Goal: Task Accomplishment & Management: Manage account settings

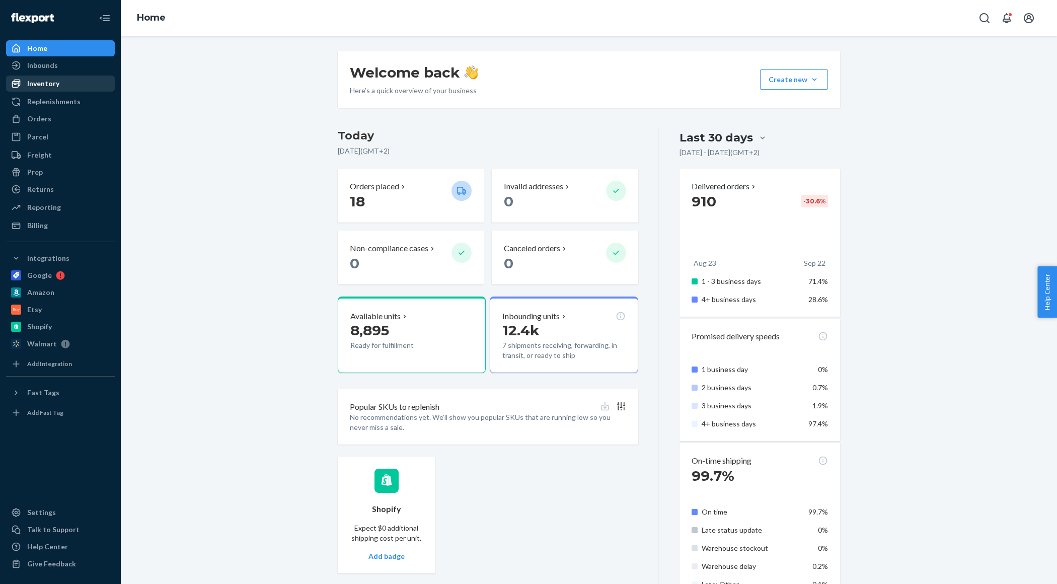
click at [38, 84] on div "Inventory" at bounding box center [43, 84] width 32 height 10
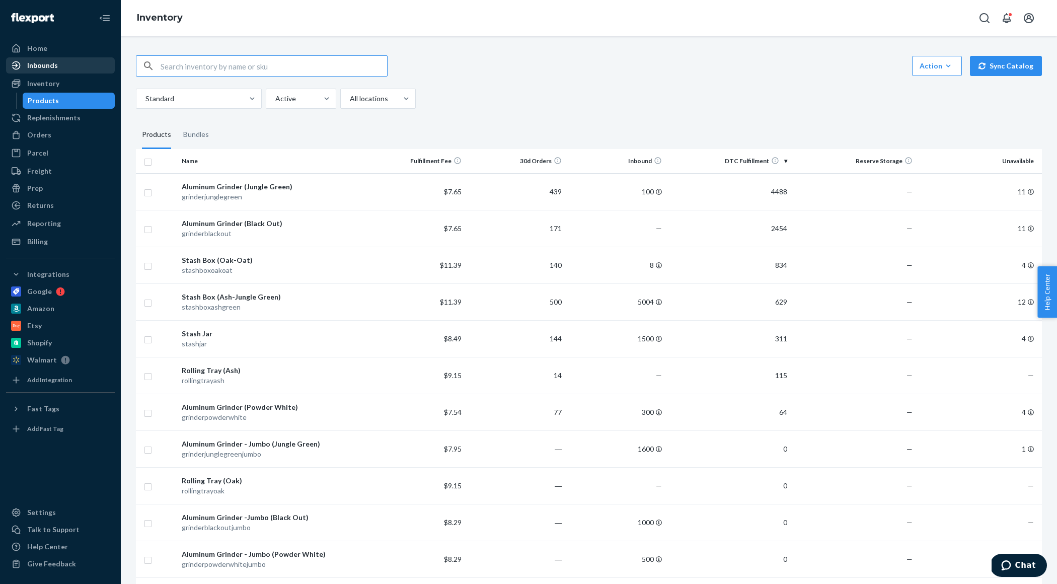
click at [41, 63] on div "Inbounds" at bounding box center [42, 65] width 31 height 10
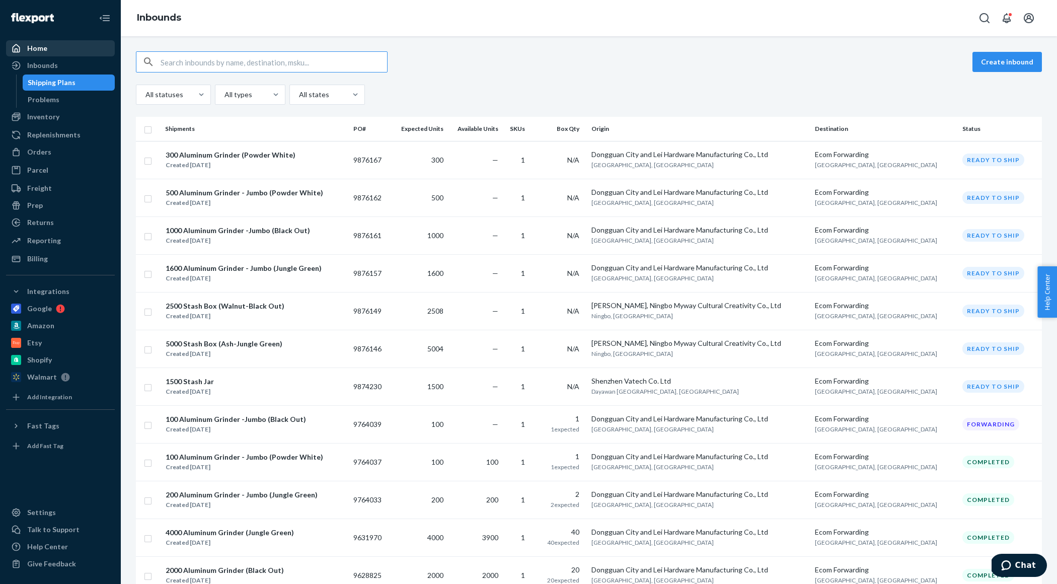
click at [36, 46] on div "Home" at bounding box center [37, 48] width 20 height 10
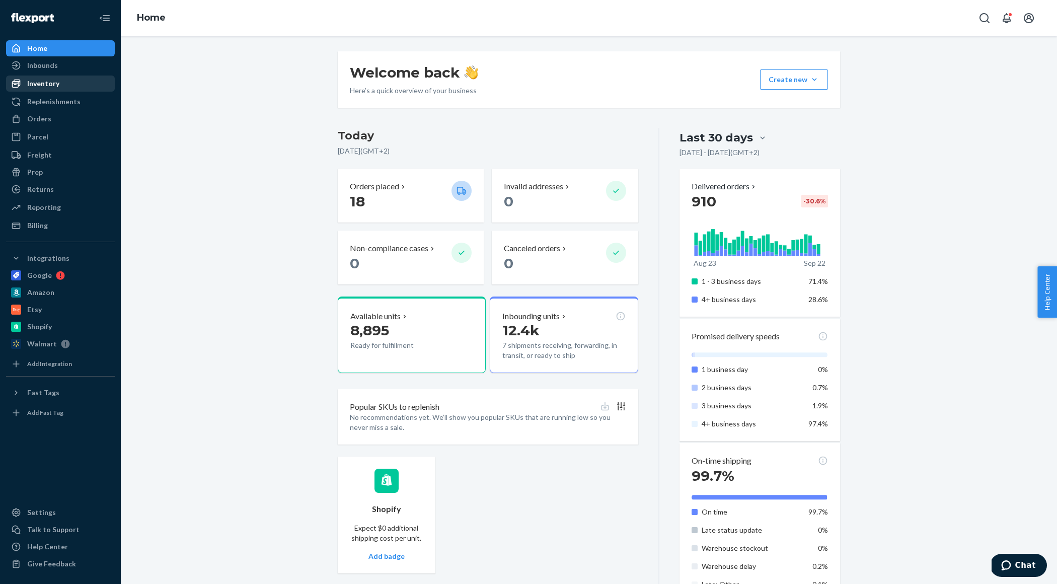
click at [52, 82] on div "Inventory" at bounding box center [43, 84] width 32 height 10
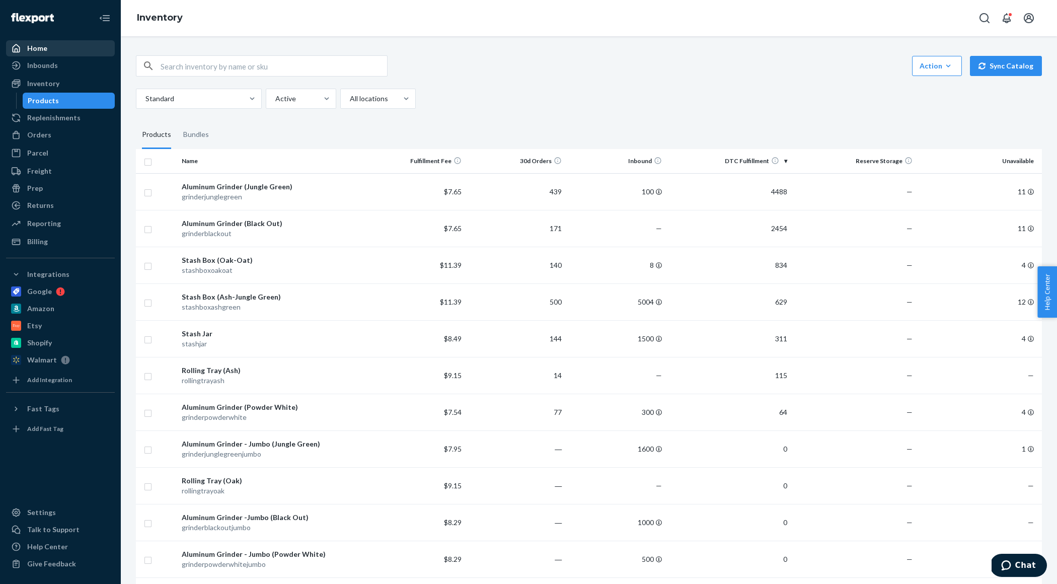
click at [34, 47] on div "Home" at bounding box center [37, 48] width 20 height 10
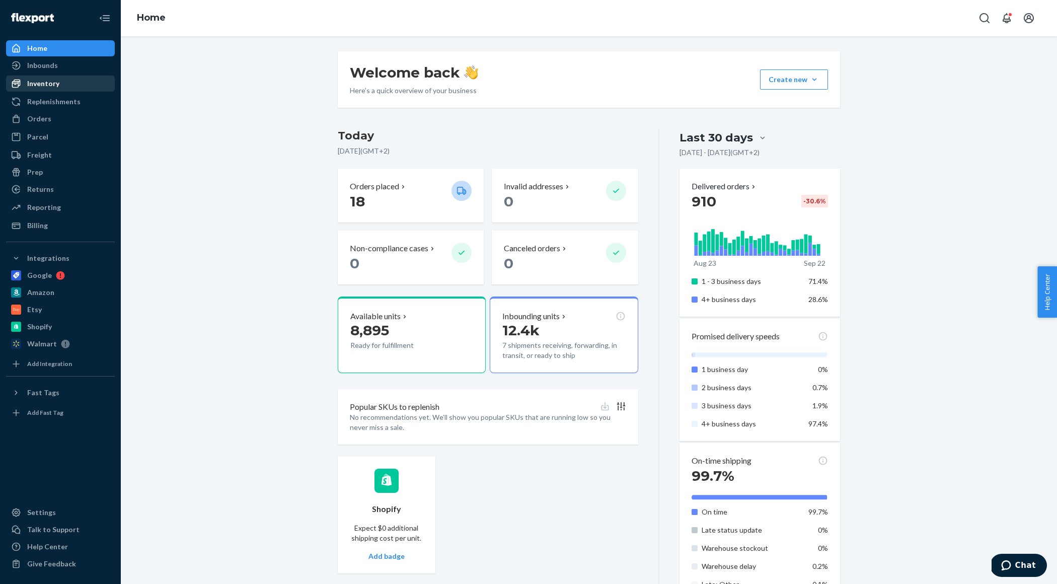
click at [44, 78] on div "Inventory" at bounding box center [60, 84] width 107 height 14
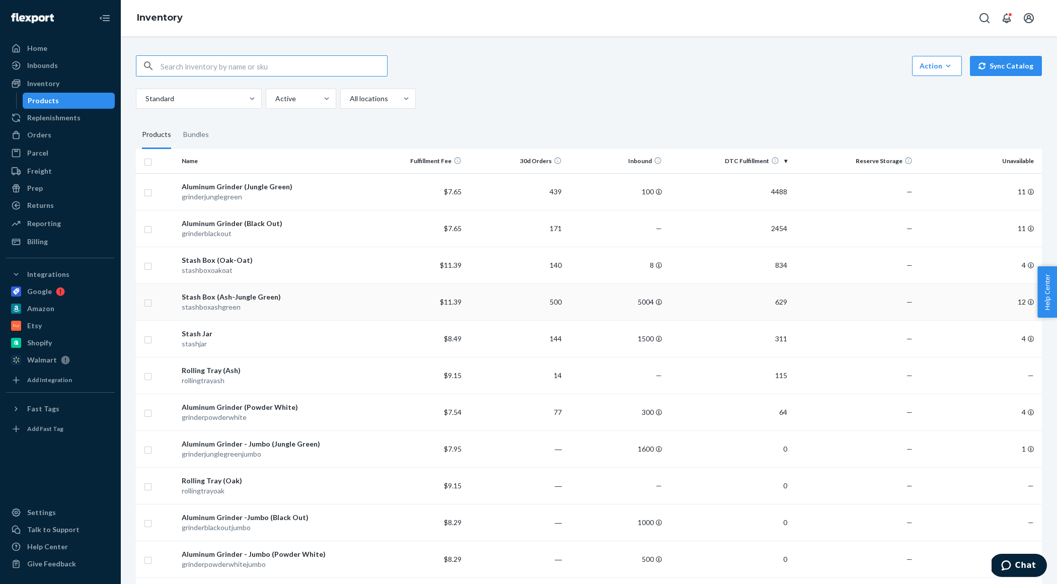
scroll to position [82, 0]
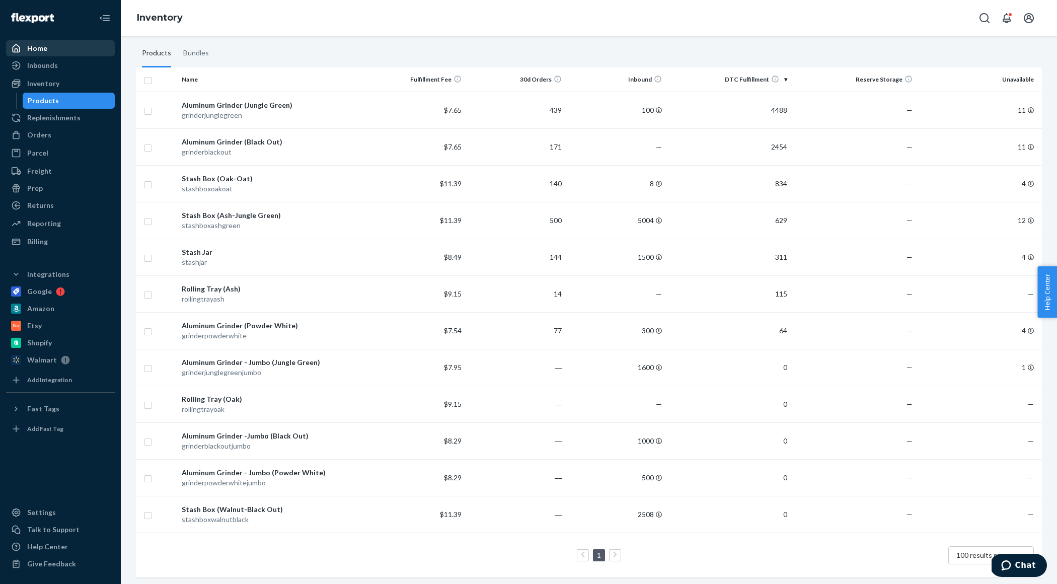
click at [48, 44] on div "Home" at bounding box center [60, 48] width 107 height 14
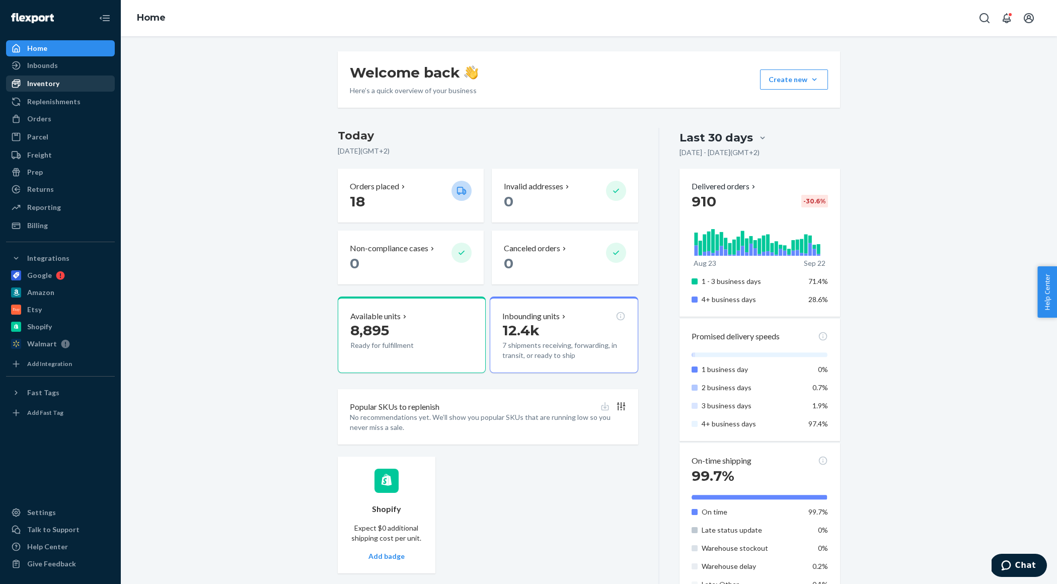
click at [44, 88] on div "Inventory" at bounding box center [43, 84] width 32 height 10
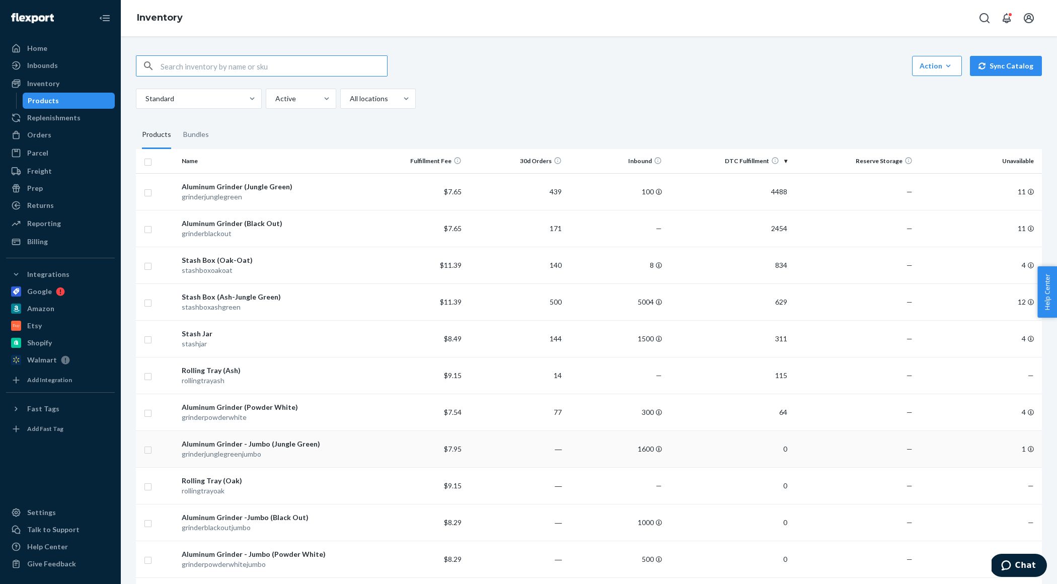
click at [299, 447] on div "Aluminum Grinder - Jumbo (Jungle Green)" at bounding box center [272, 444] width 180 height 10
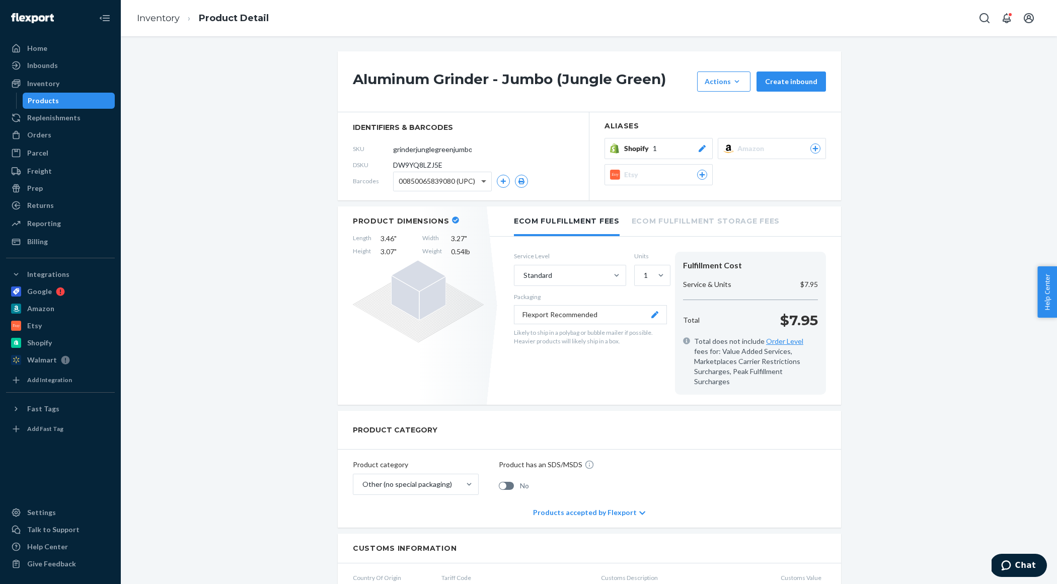
click at [479, 182] on span at bounding box center [485, 181] width 13 height 19
drag, startPoint x: 399, startPoint y: 181, endPoint x: 448, endPoint y: 180, distance: 48.9
click at [448, 180] on div "850065839080 (UPC)" at bounding box center [436, 181] width 85 height 19
drag, startPoint x: 448, startPoint y: 180, endPoint x: 395, endPoint y: 180, distance: 53.4
click at [395, 180] on div "850065839080 (UPC)" at bounding box center [443, 181] width 98 height 19
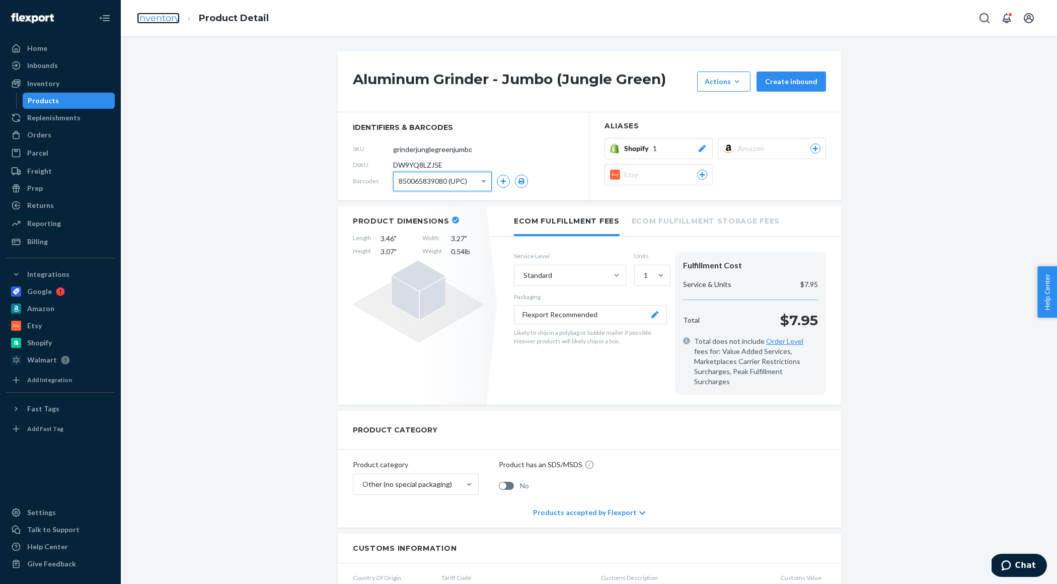
click at [149, 23] on link "Inventory" at bounding box center [158, 18] width 43 height 11
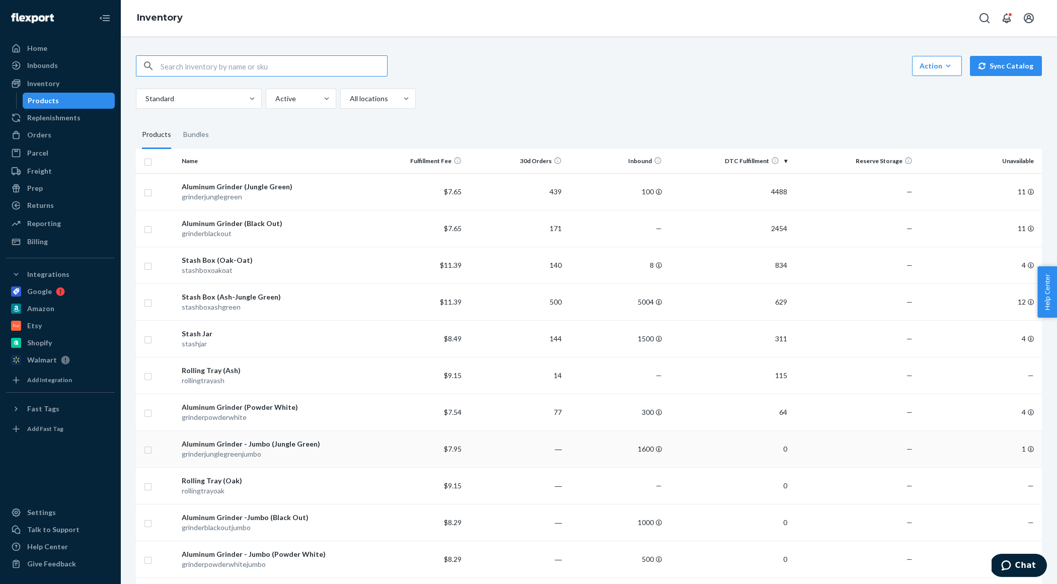
scroll to position [82, 0]
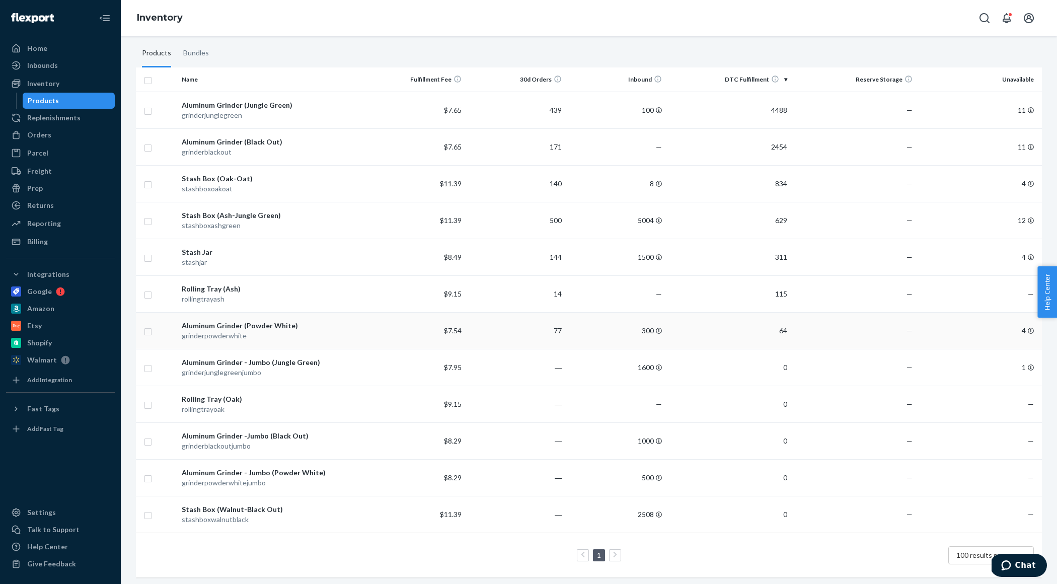
click at [312, 327] on div "Aluminum Grinder (Powder White)" at bounding box center [272, 326] width 180 height 10
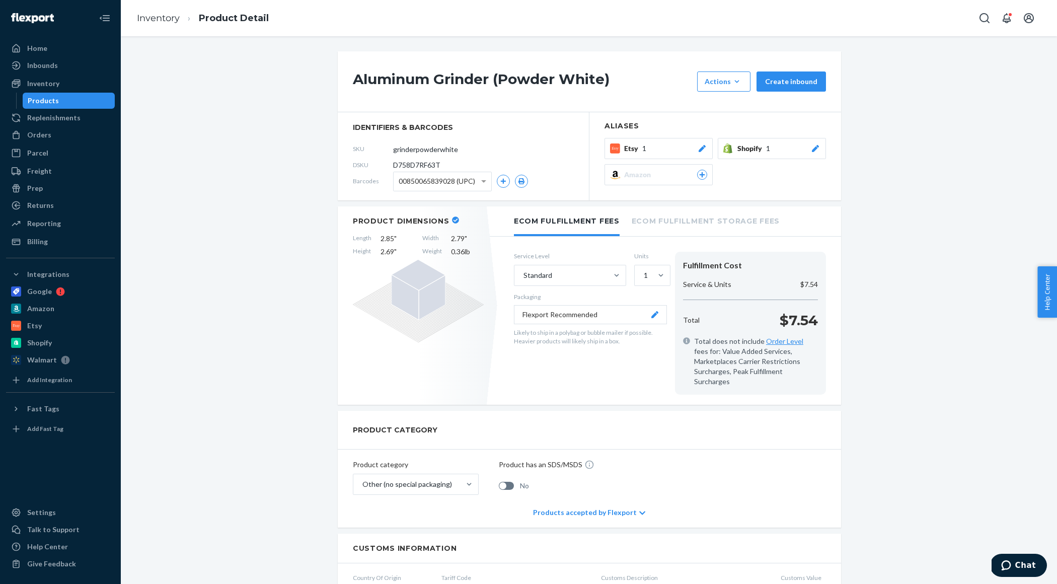
drag, startPoint x: 463, startPoint y: 150, endPoint x: 391, endPoint y: 150, distance: 72.0
click at [391, 150] on div "SKU grinderpowderwhite" at bounding box center [463, 149] width 221 height 16
click at [34, 332] on div "Etsy" at bounding box center [60, 326] width 107 height 14
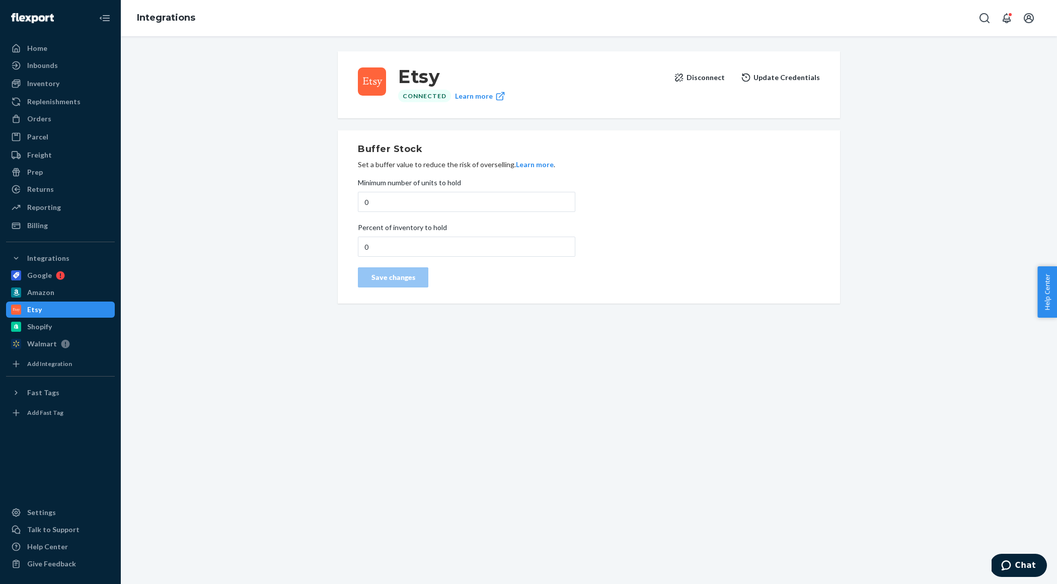
click at [771, 79] on button "Update Credentials" at bounding box center [780, 77] width 79 height 20
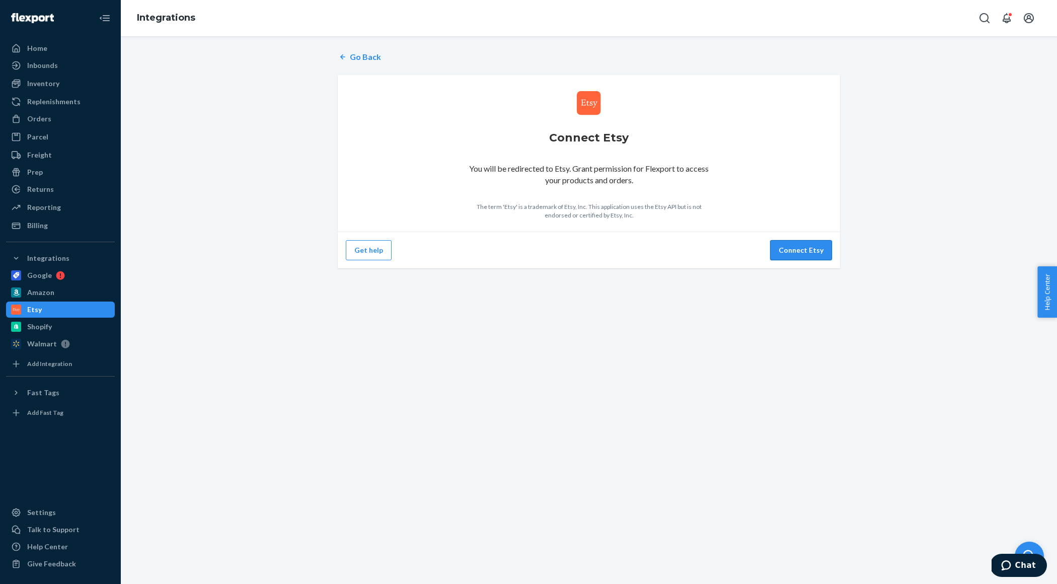
click at [800, 254] on button "Connect Etsy" at bounding box center [801, 250] width 62 height 20
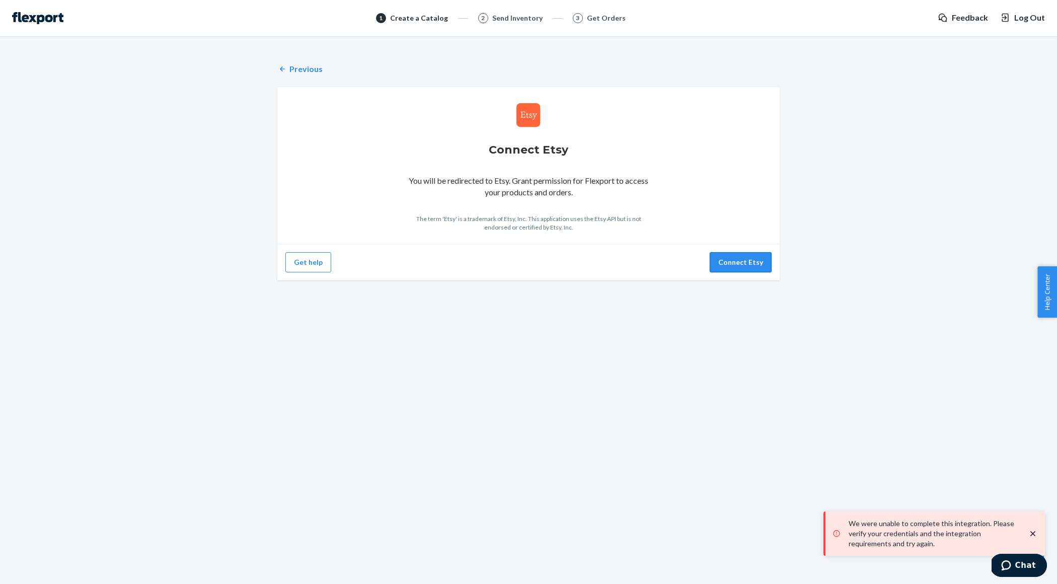
click at [761, 270] on button "Connect Etsy" at bounding box center [741, 262] width 62 height 20
click at [736, 262] on button "Connect Etsy" at bounding box center [741, 262] width 62 height 20
click at [1033, 530] on icon "close toast" at bounding box center [1033, 534] width 10 height 10
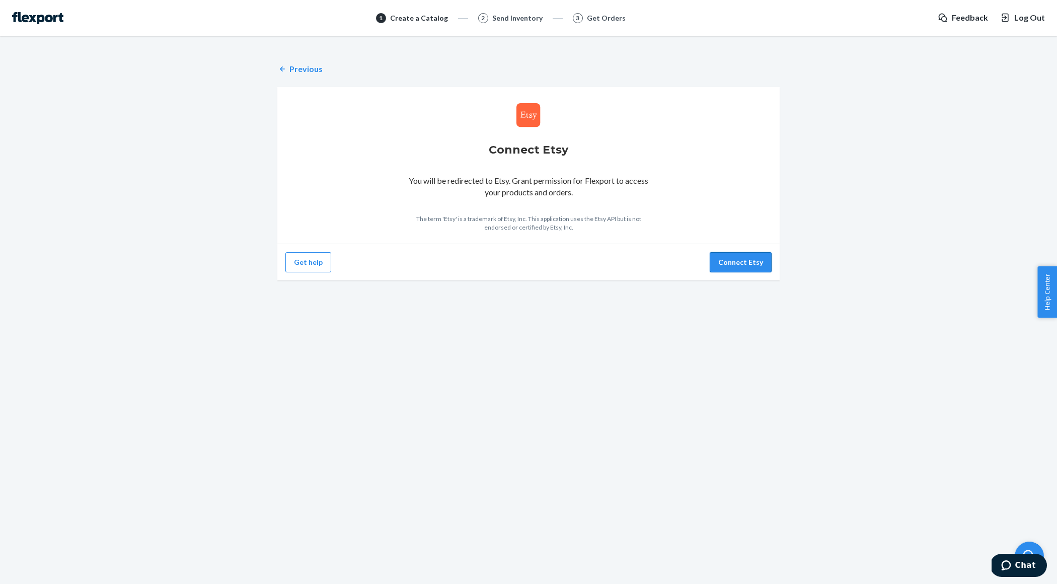
click at [735, 266] on button "Connect Etsy" at bounding box center [741, 262] width 62 height 20
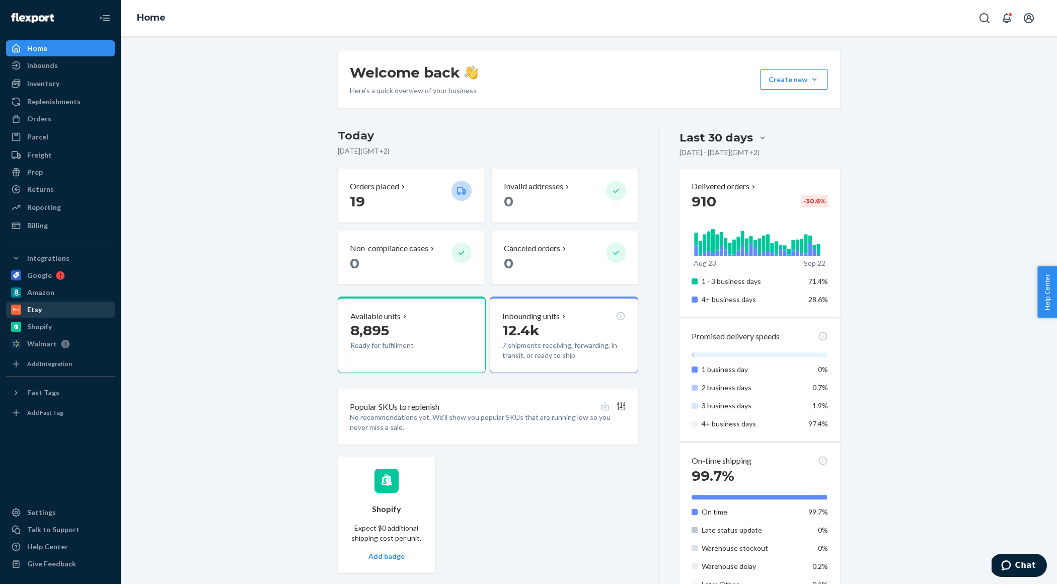
click at [39, 311] on div "Etsy" at bounding box center [34, 310] width 15 height 10
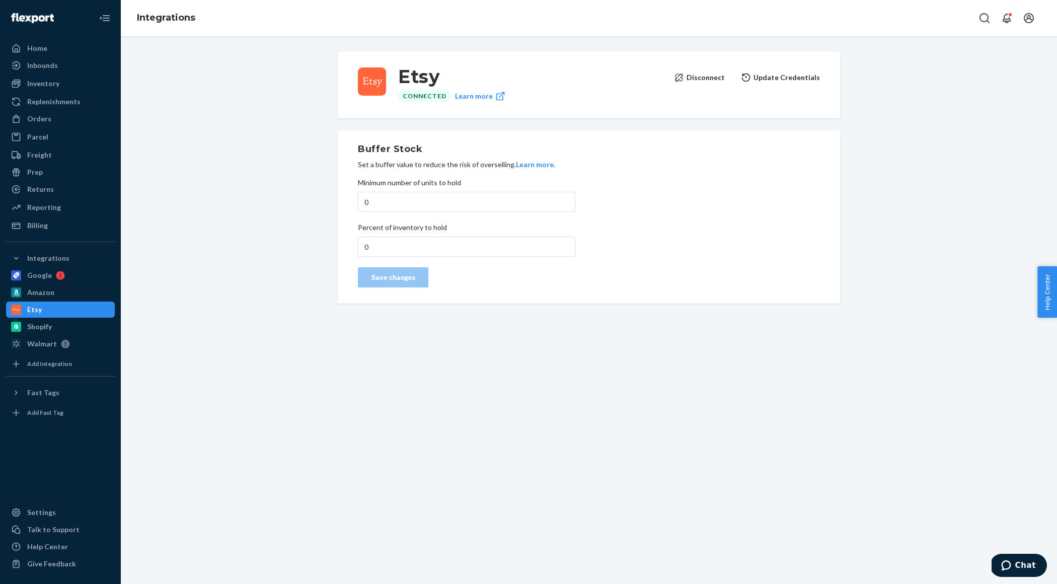
click at [782, 80] on button "Update Credentials" at bounding box center [780, 77] width 79 height 20
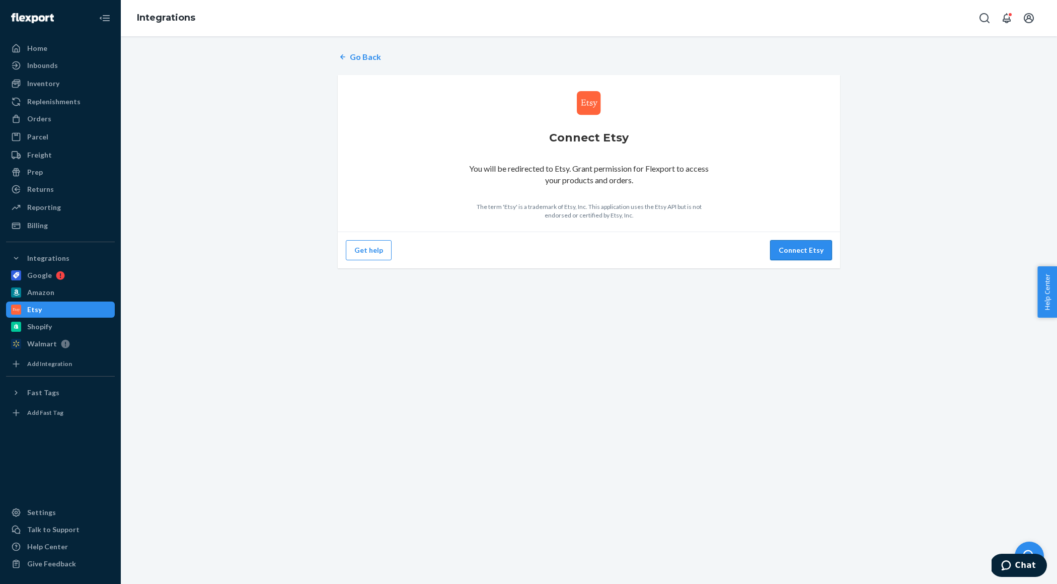
click at [810, 242] on button "Connect Etsy" at bounding box center [801, 250] width 62 height 20
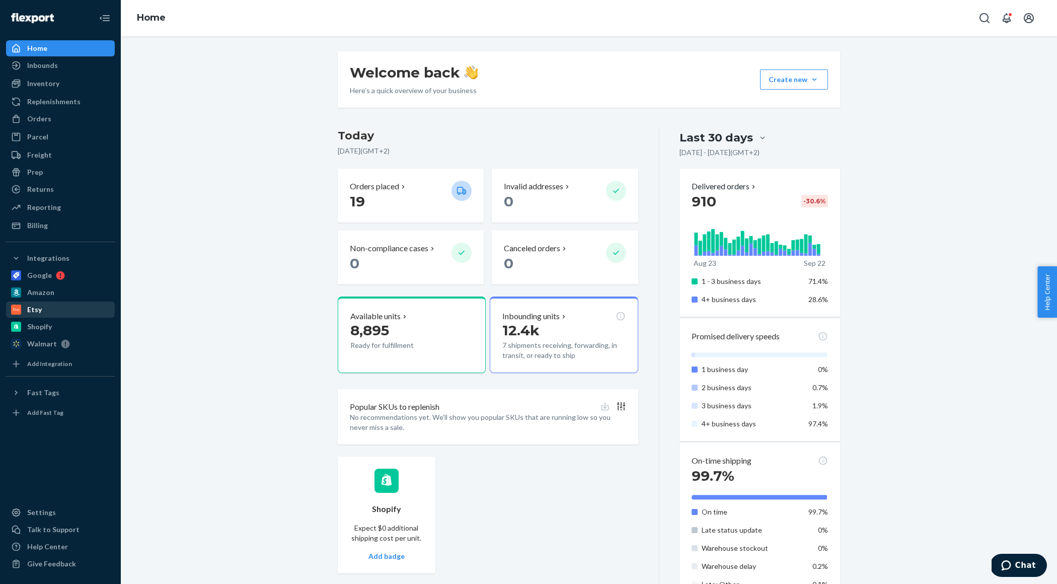
click at [38, 315] on div "Etsy" at bounding box center [60, 310] width 107 height 14
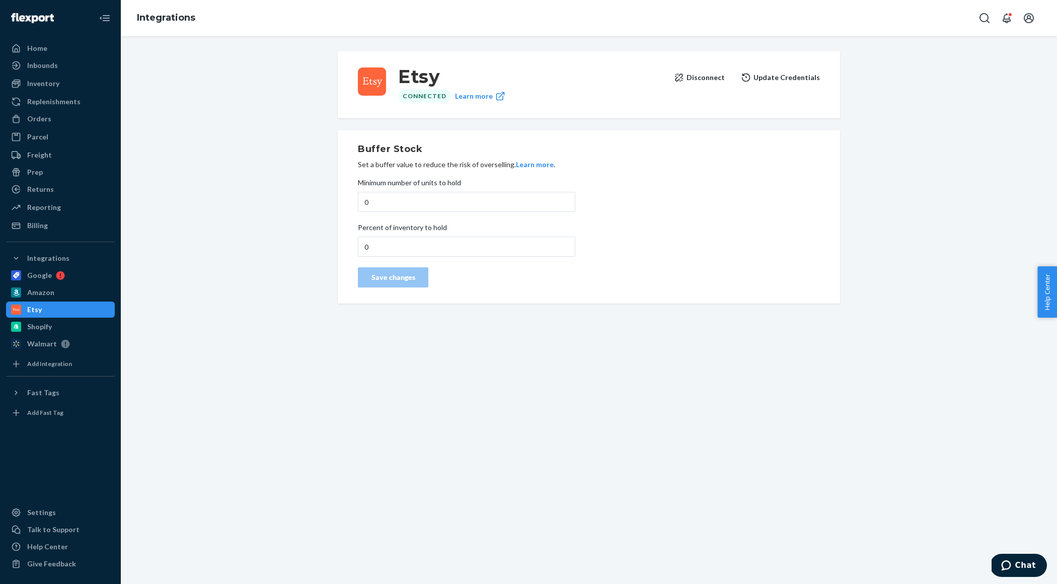
click at [788, 77] on button "Update Credentials" at bounding box center [780, 77] width 79 height 20
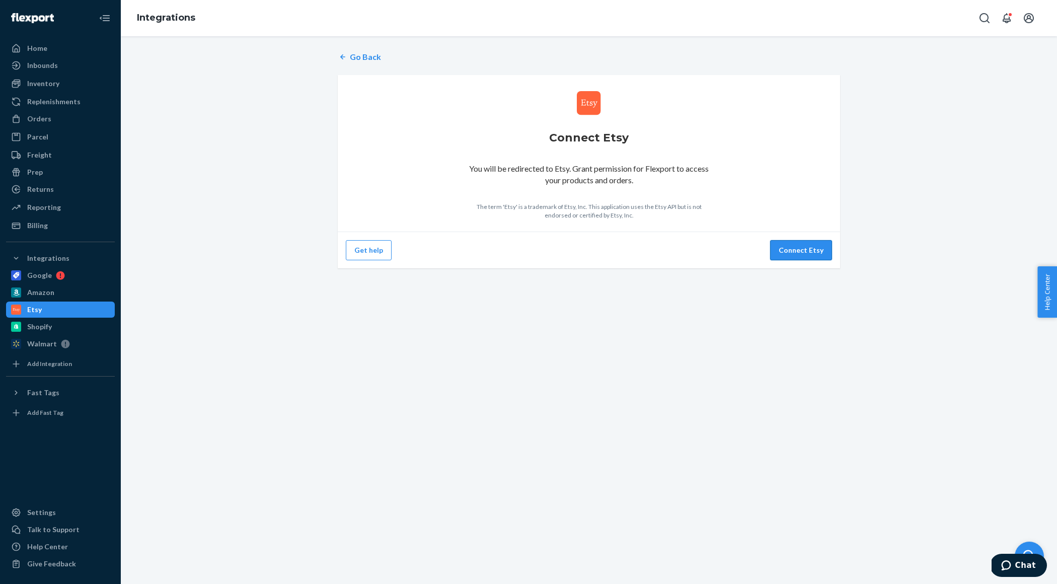
click at [802, 257] on button "Connect Etsy" at bounding box center [801, 250] width 62 height 20
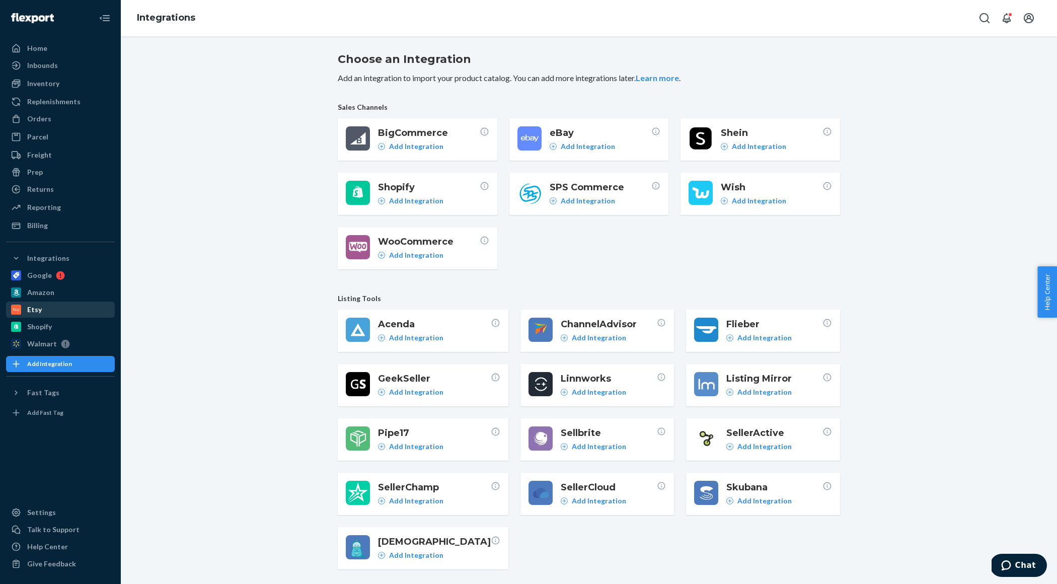
click at [35, 311] on div "Etsy" at bounding box center [34, 310] width 15 height 10
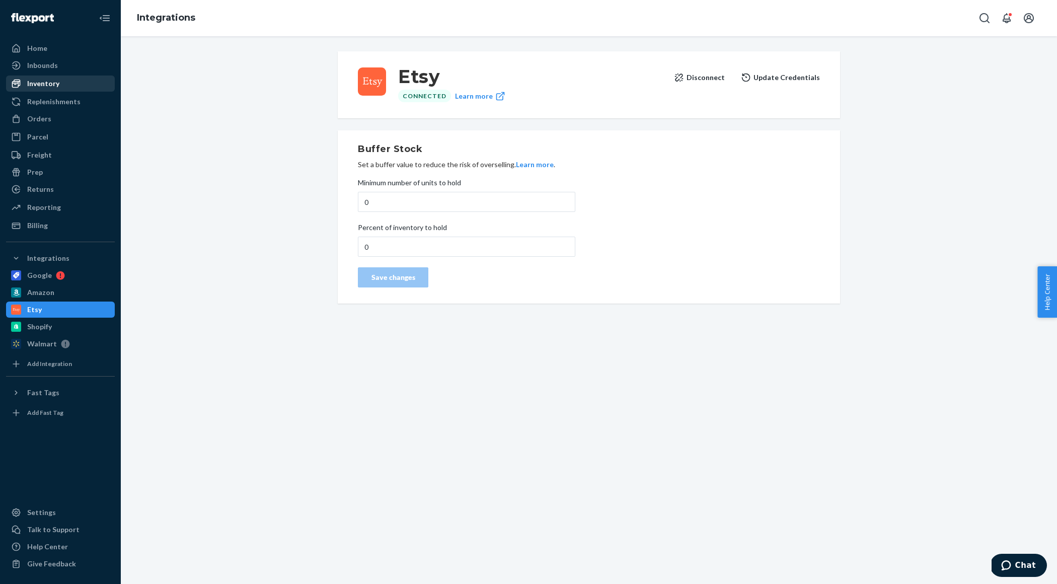
click at [42, 86] on div "Inventory" at bounding box center [43, 84] width 32 height 10
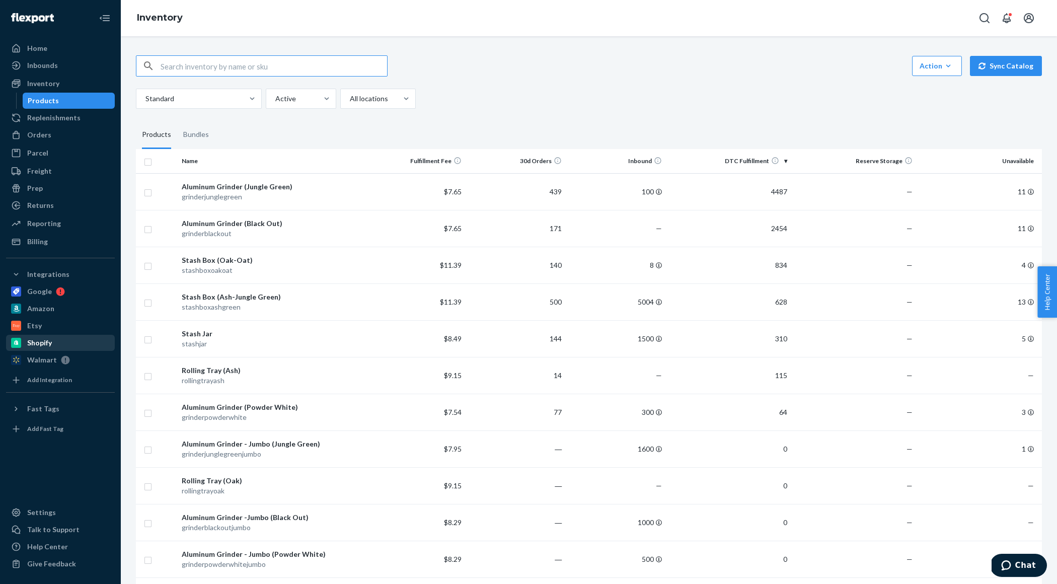
click at [43, 342] on div "Shopify" at bounding box center [39, 343] width 25 height 10
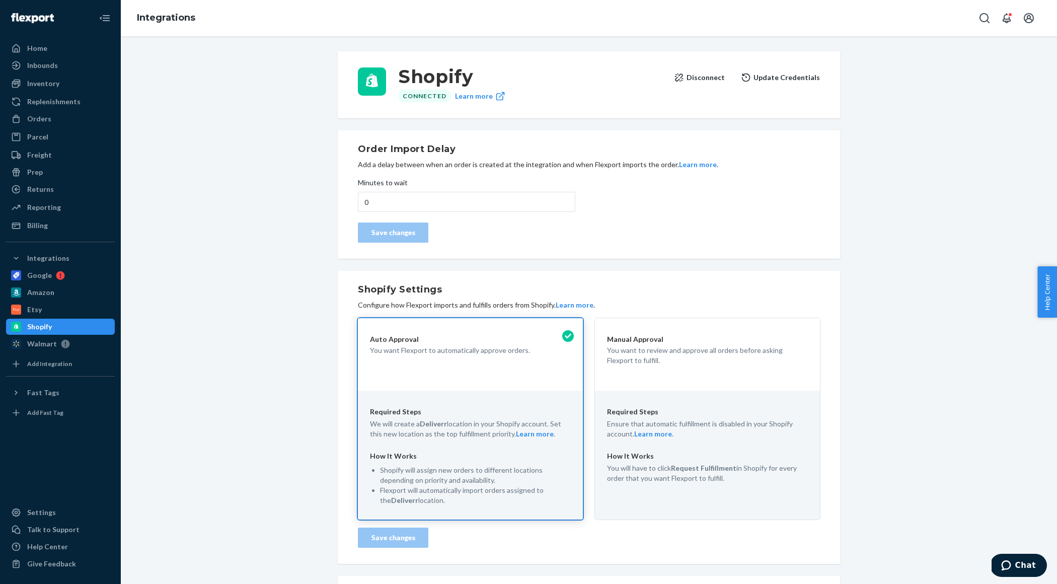
click at [786, 82] on button "Update Credentials" at bounding box center [780, 77] width 79 height 20
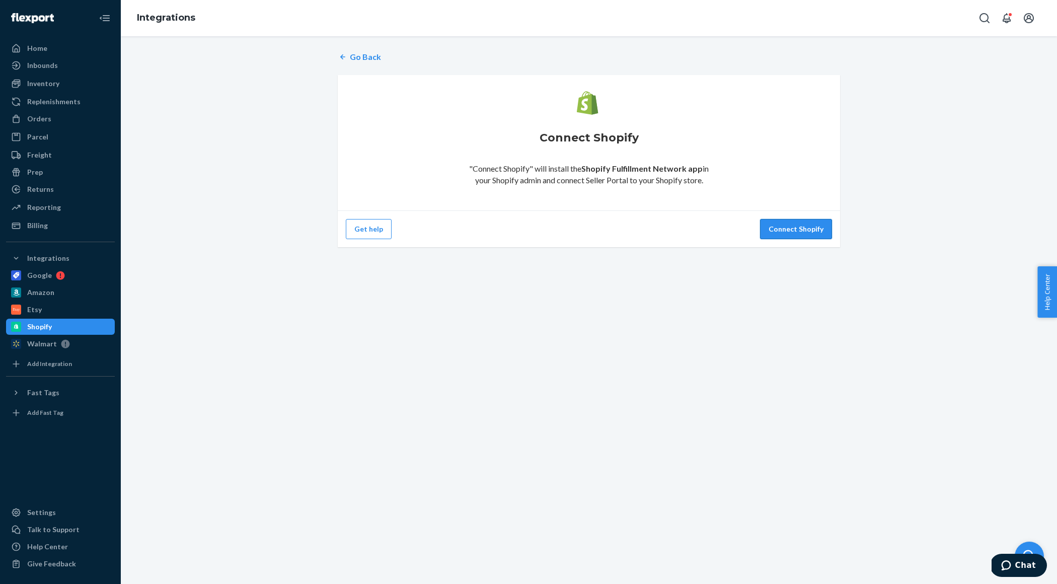
click at [784, 237] on button "Connect Shopify" at bounding box center [796, 229] width 72 height 20
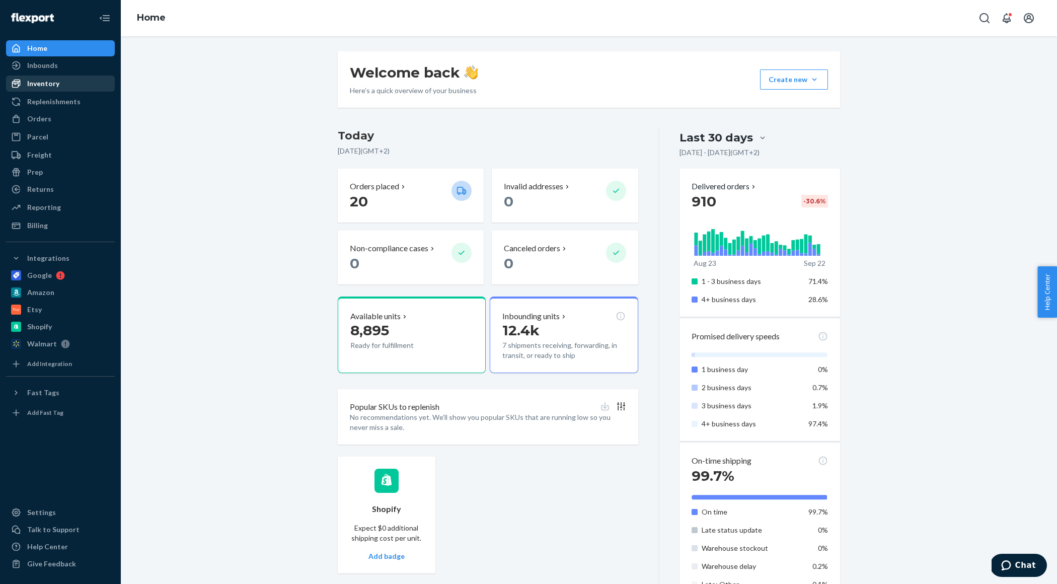
click at [66, 79] on div "Inventory" at bounding box center [60, 84] width 107 height 14
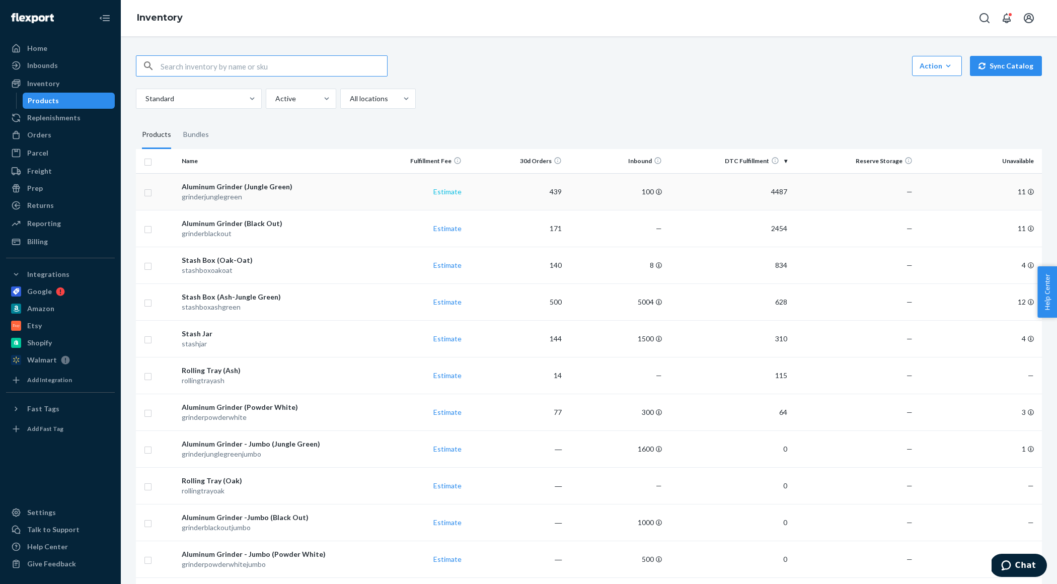
click at [449, 193] on link "Estimate" at bounding box center [447, 191] width 28 height 9
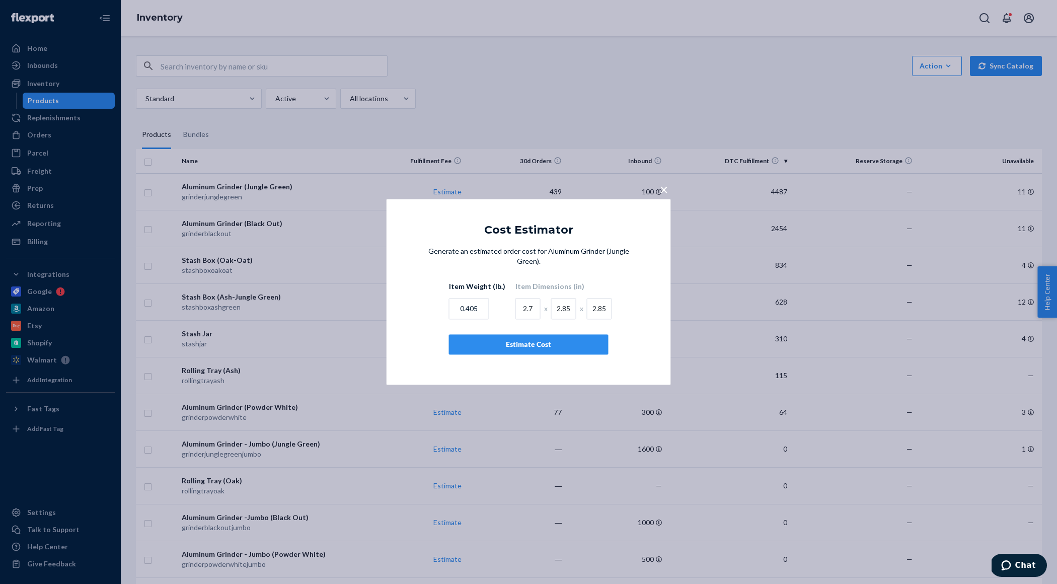
click at [665, 190] on span "×" at bounding box center [664, 189] width 8 height 17
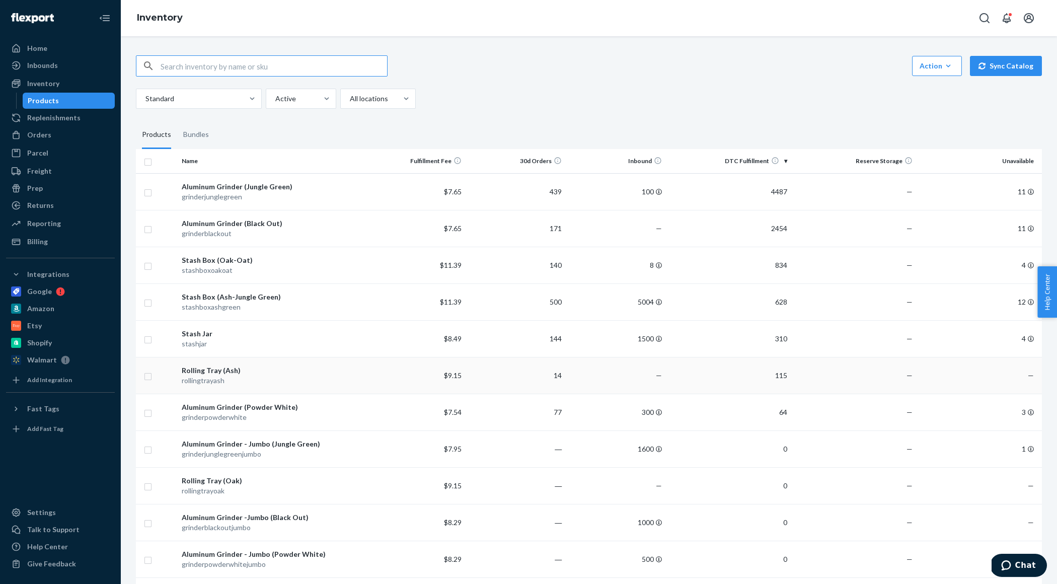
scroll to position [82, 0]
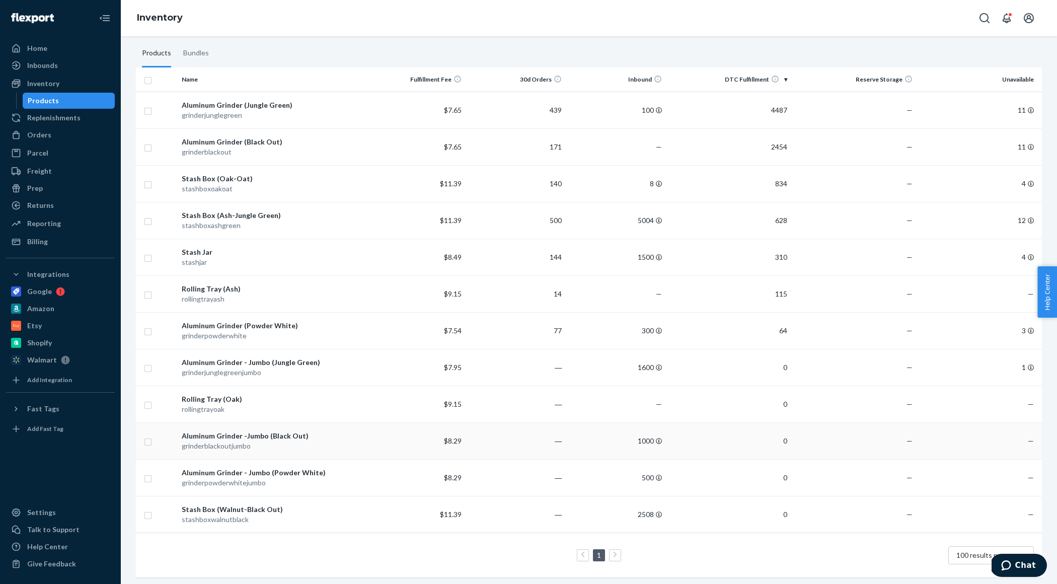
click at [337, 441] on div "grinderblackoutjumbo" at bounding box center [272, 446] width 180 height 10
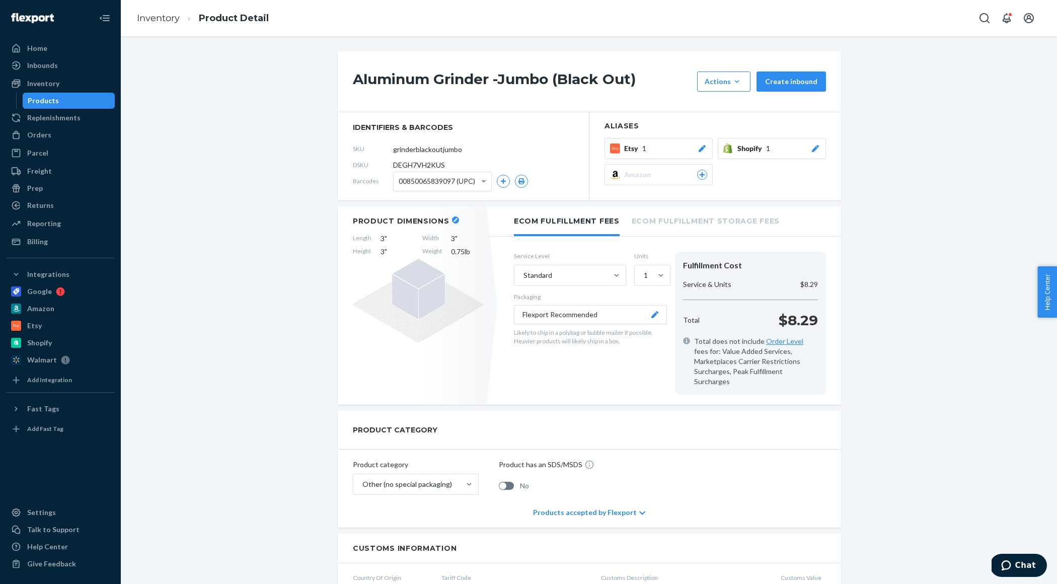
click at [671, 151] on div "Etsy 1" at bounding box center [665, 148] width 83 height 10
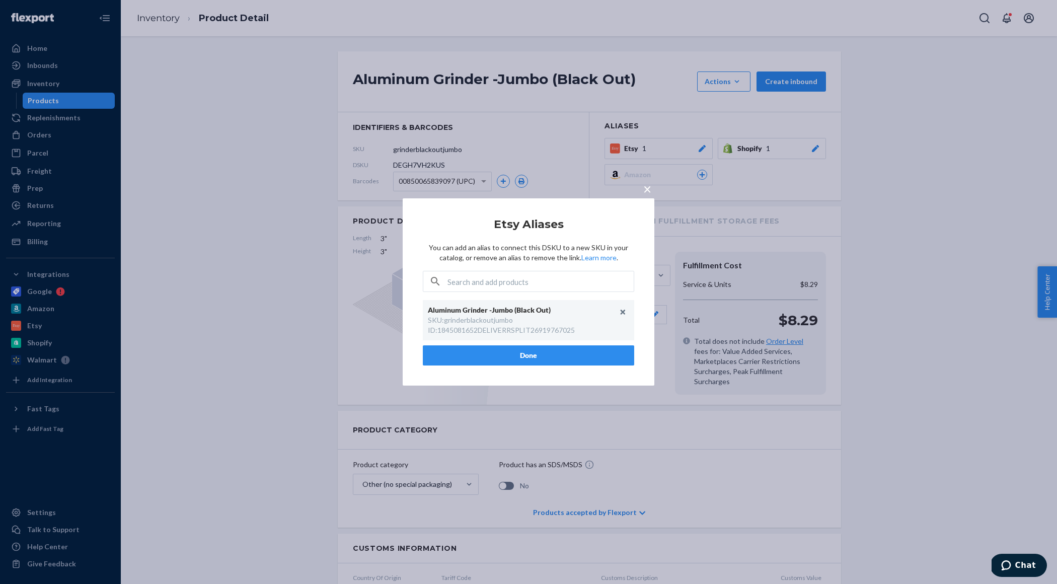
click at [648, 190] on span "×" at bounding box center [647, 188] width 8 height 17
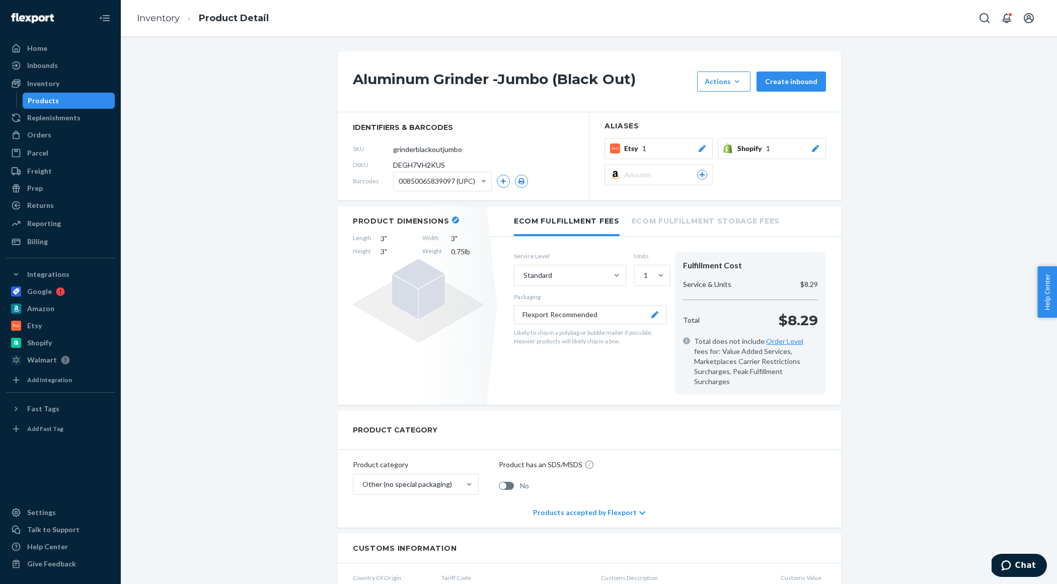
click at [166, 10] on ol "Inventory Product Detail" at bounding box center [203, 19] width 148 height 30
click at [152, 23] on link "Inventory" at bounding box center [158, 18] width 43 height 11
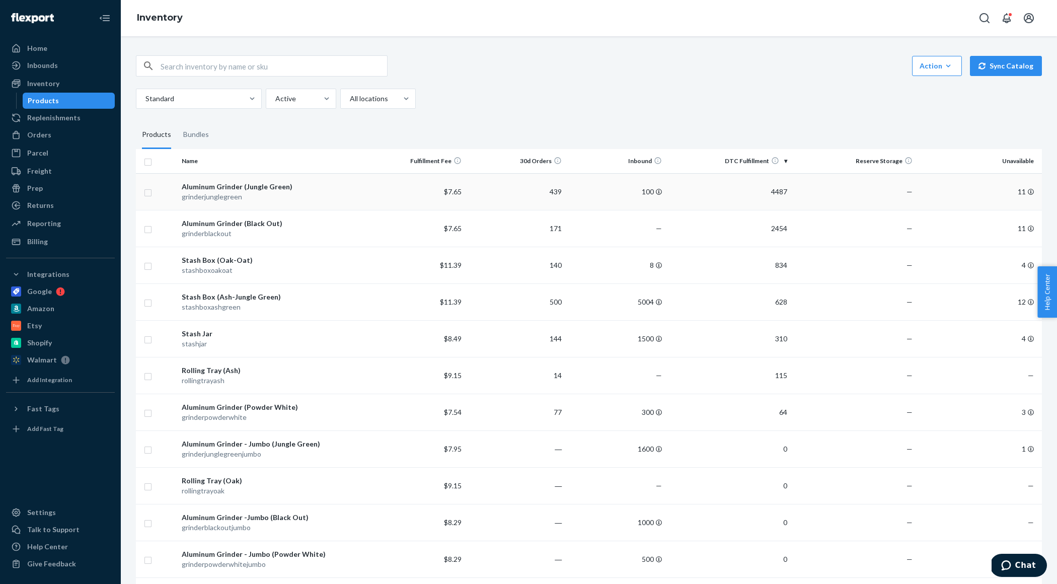
click at [334, 195] on div "grinderjunglegreen" at bounding box center [272, 197] width 180 height 10
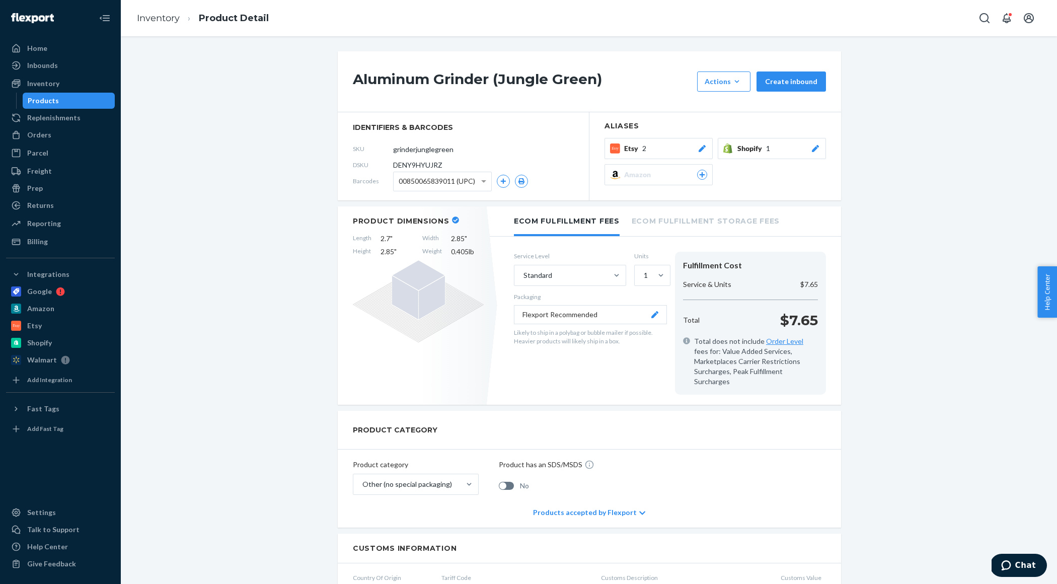
click at [661, 153] on div "Etsy 2" at bounding box center [665, 148] width 83 height 10
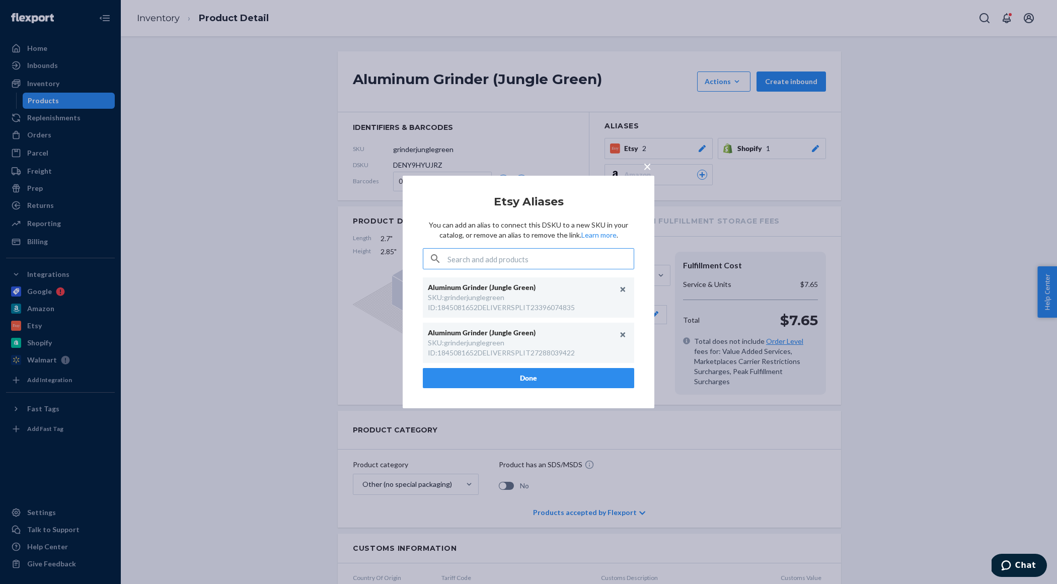
click at [649, 164] on span "×" at bounding box center [647, 166] width 8 height 17
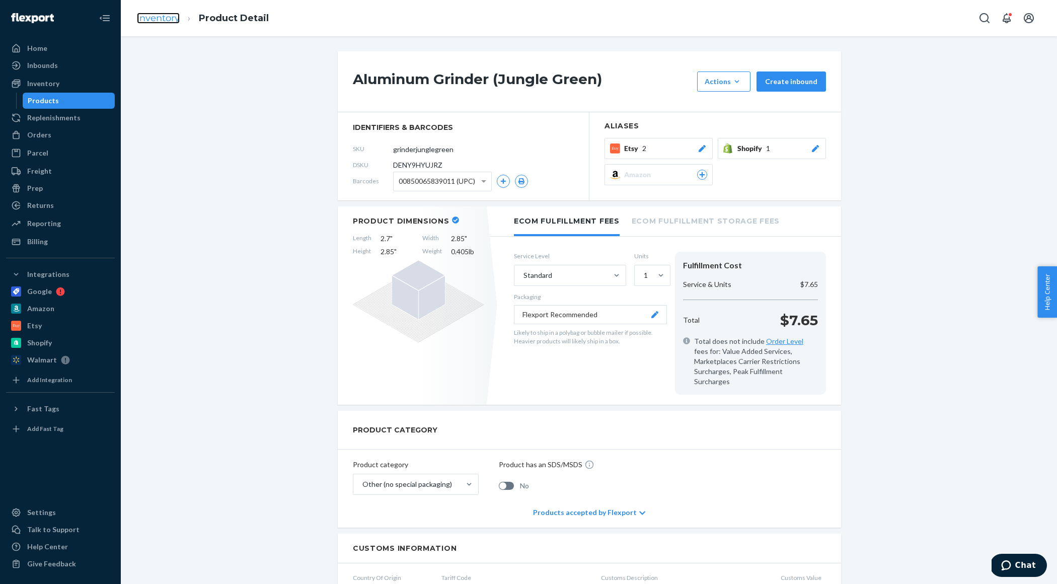
click at [165, 21] on link "Inventory" at bounding box center [158, 18] width 43 height 11
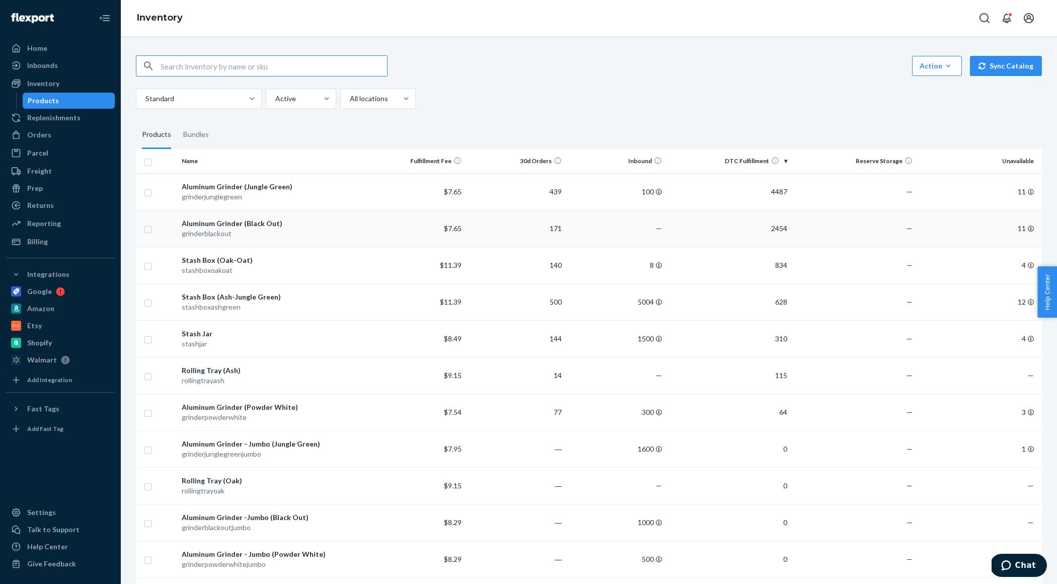
click at [270, 229] on div "grinderblackout" at bounding box center [272, 234] width 180 height 10
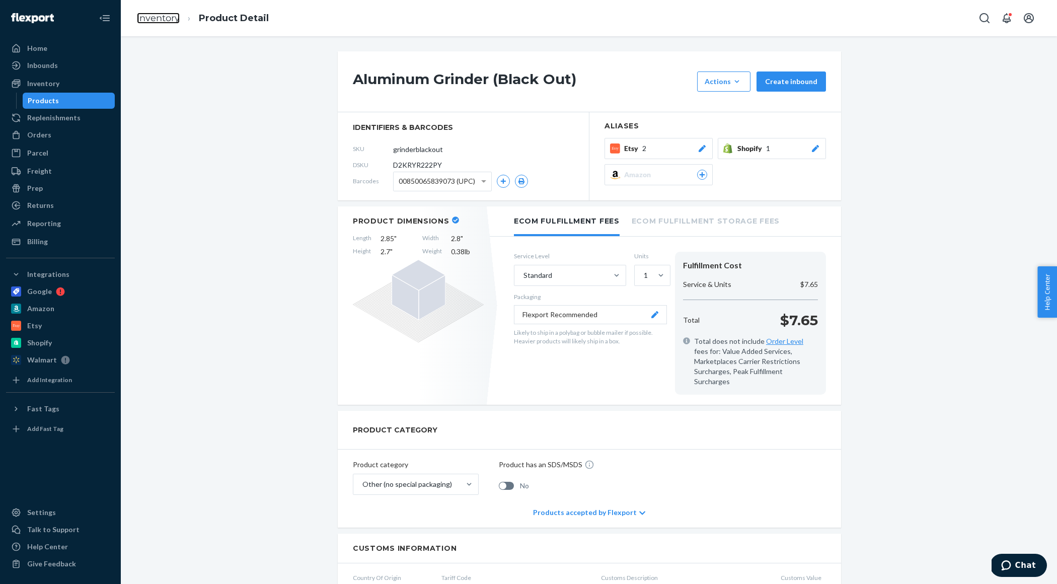
click at [162, 17] on link "Inventory" at bounding box center [158, 18] width 43 height 11
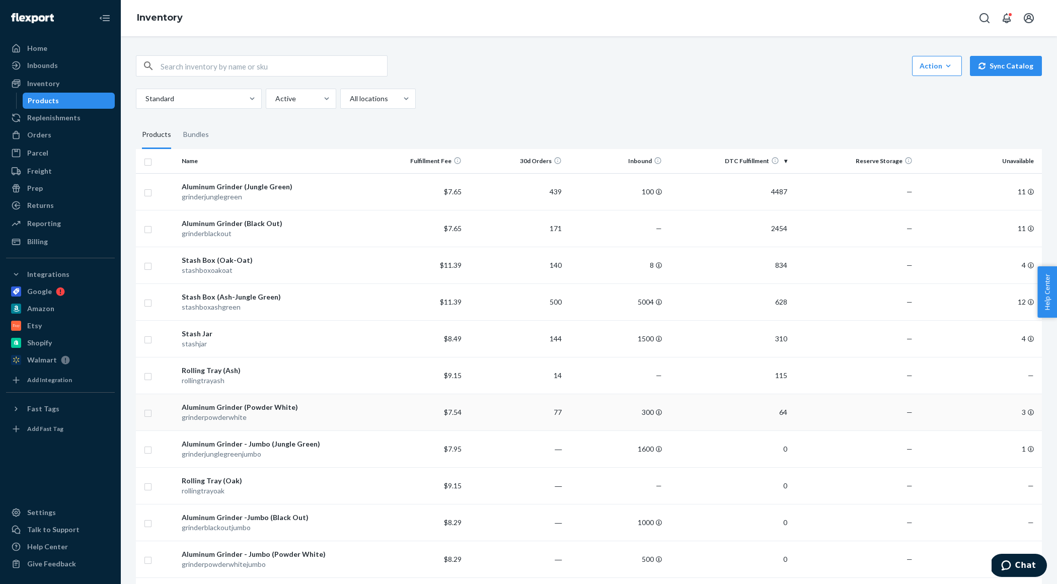
click at [254, 418] on div "grinderpowderwhite" at bounding box center [272, 417] width 180 height 10
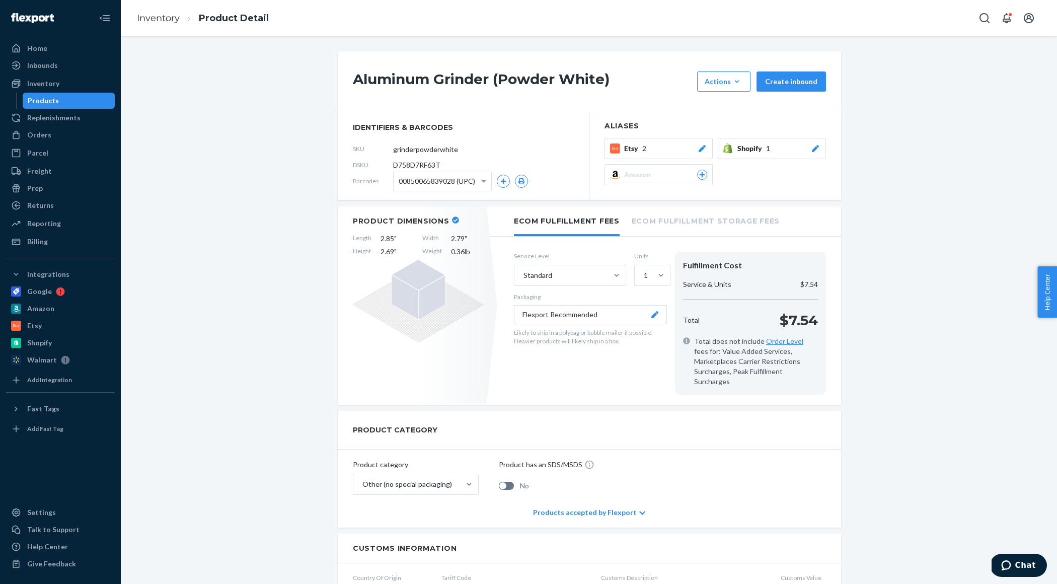
click at [162, 20] on link "Inventory" at bounding box center [158, 18] width 43 height 11
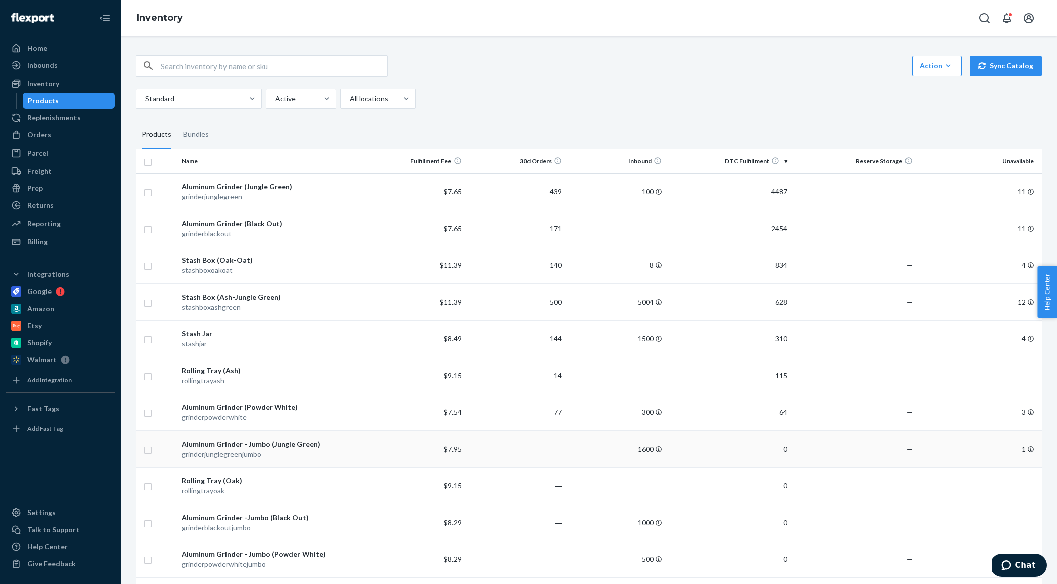
click at [266, 449] on div "grinderjunglegreenjumbo" at bounding box center [272, 454] width 180 height 10
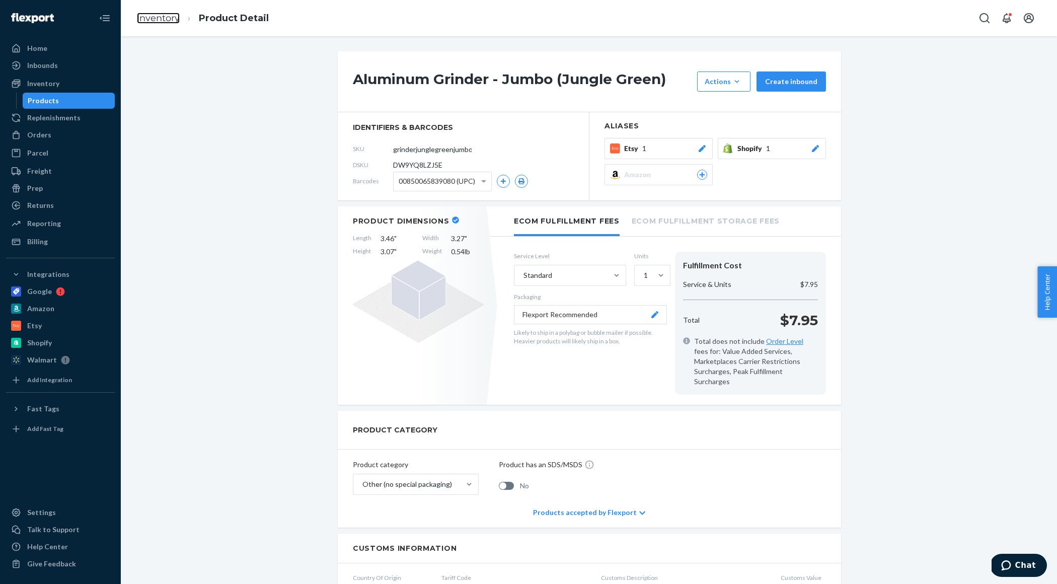
click at [167, 21] on link "Inventory" at bounding box center [158, 18] width 43 height 11
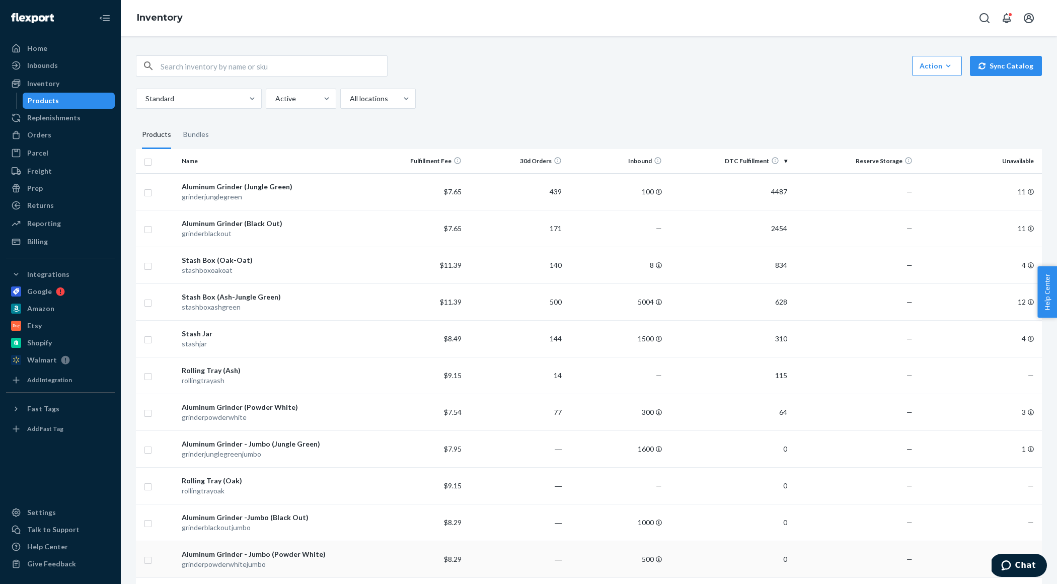
click at [285, 554] on div "Aluminum Grinder - Jumbo (Powder White)" at bounding box center [272, 554] width 180 height 10
click at [43, 327] on div "Etsy" at bounding box center [60, 326] width 107 height 14
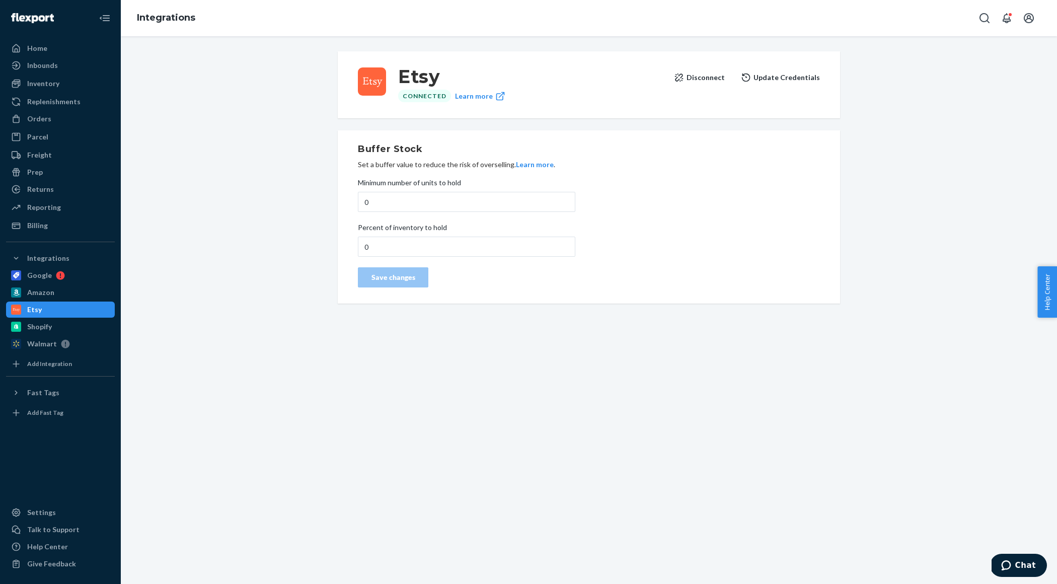
click at [795, 74] on button "Update Credentials" at bounding box center [780, 77] width 79 height 20
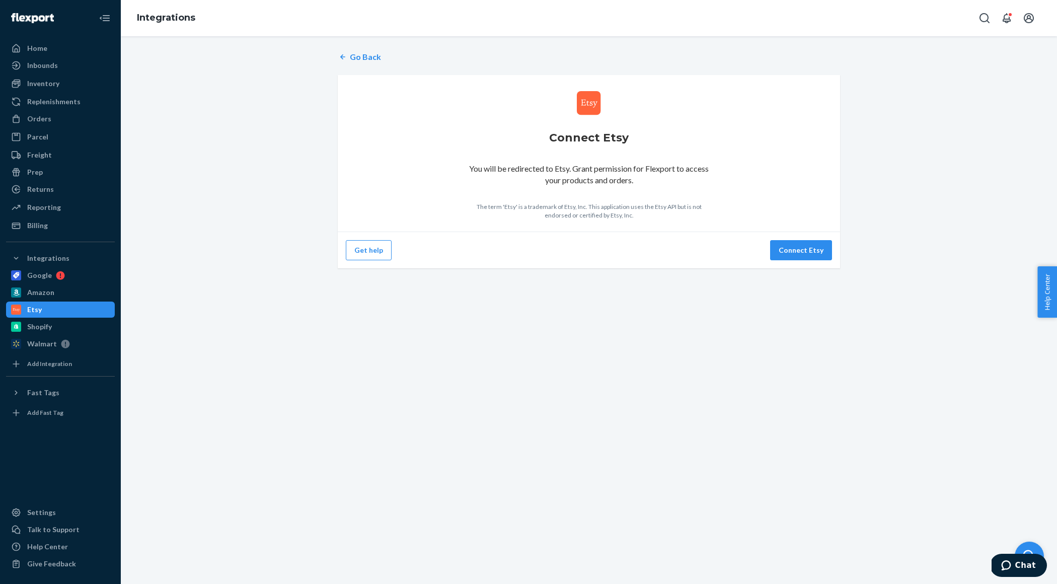
click at [826, 227] on div "Connect Etsy You will be redirected to Etsy. Grant permission for Flexport to a…" at bounding box center [589, 153] width 502 height 157
click at [809, 241] on button "Connect Etsy" at bounding box center [801, 250] width 62 height 20
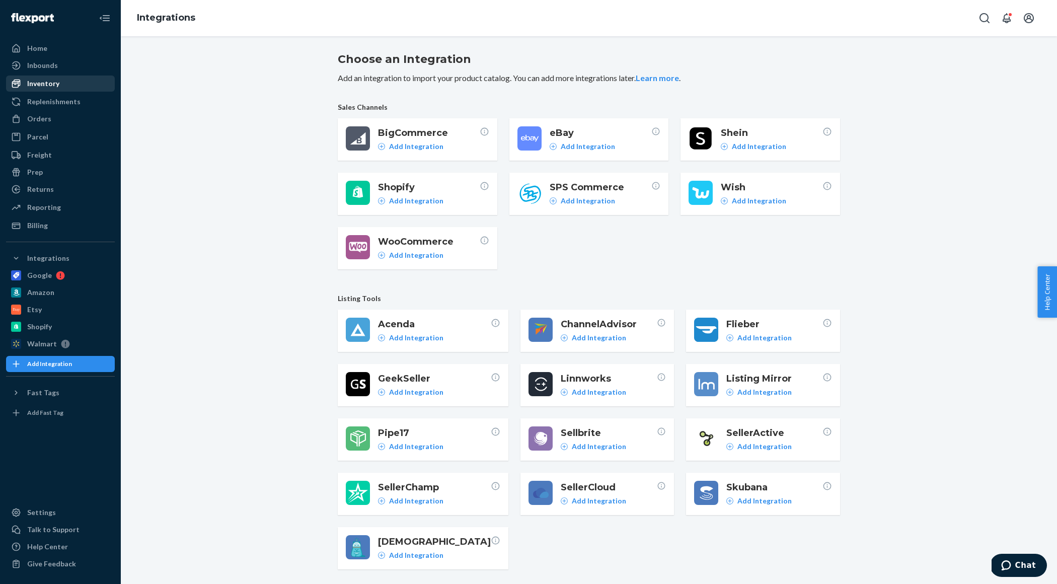
click at [59, 87] on div "Inventory" at bounding box center [60, 84] width 107 height 14
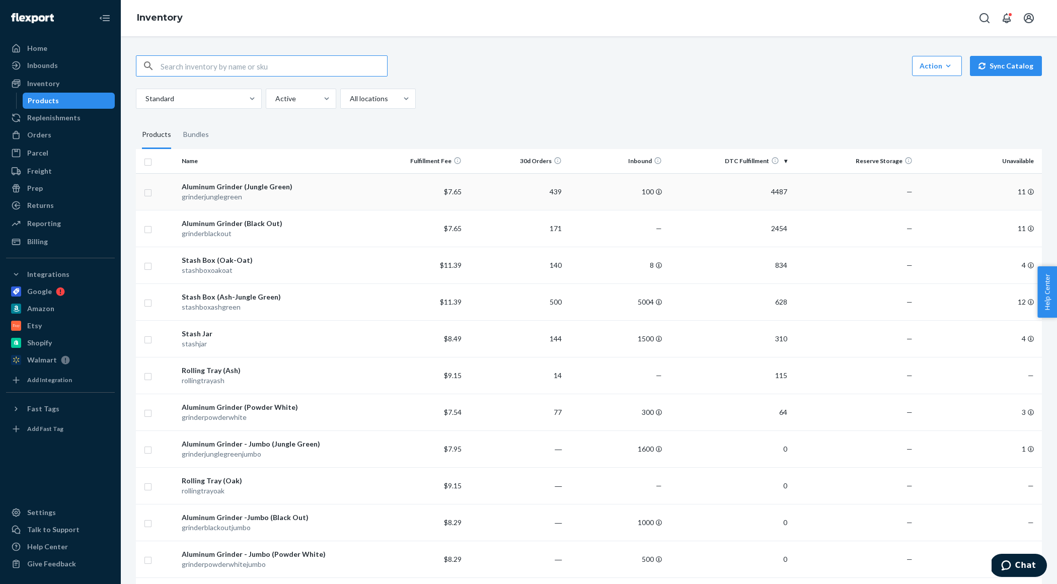
click at [332, 197] on div "grinderjunglegreen" at bounding box center [272, 197] width 180 height 10
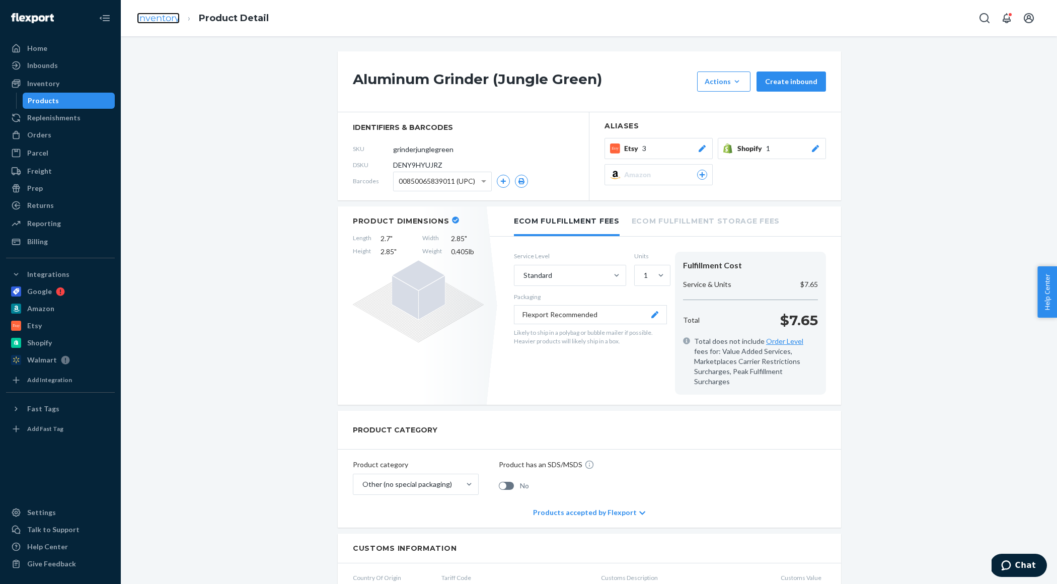
click at [161, 19] on link "Inventory" at bounding box center [158, 18] width 43 height 11
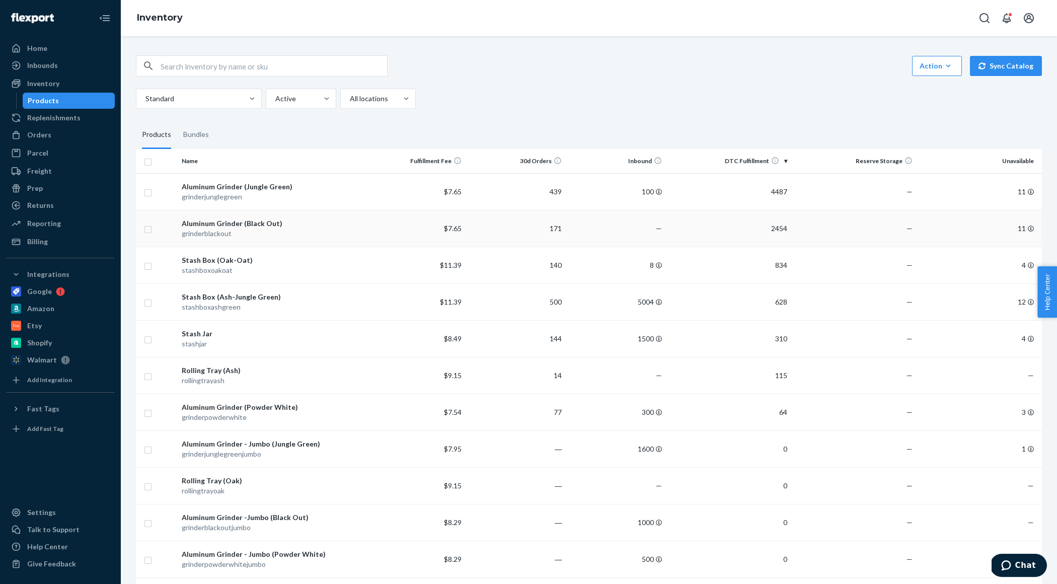
click at [314, 229] on div "grinderblackout" at bounding box center [272, 234] width 180 height 10
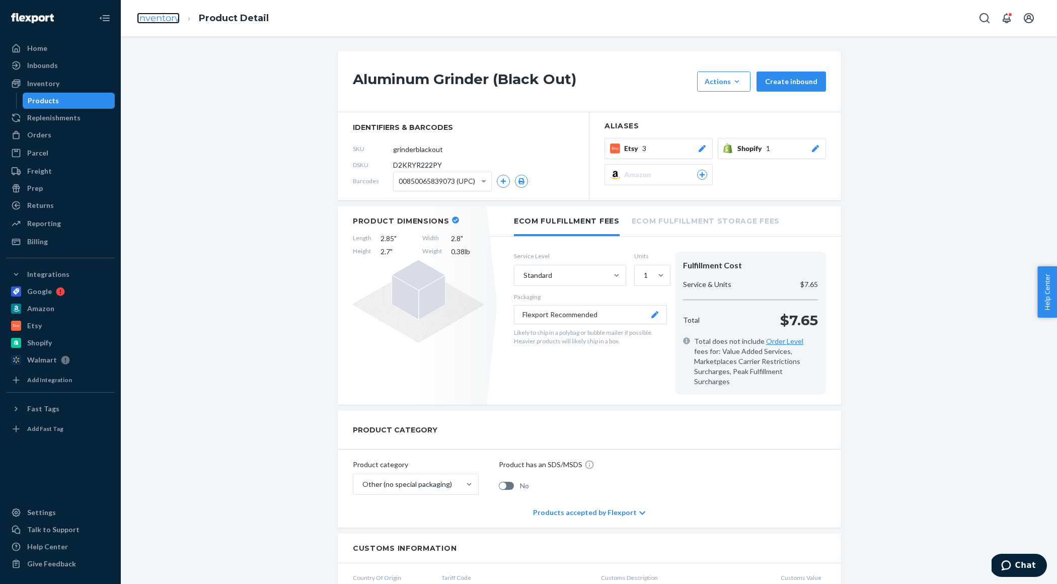
click at [163, 18] on link "Inventory" at bounding box center [158, 18] width 43 height 11
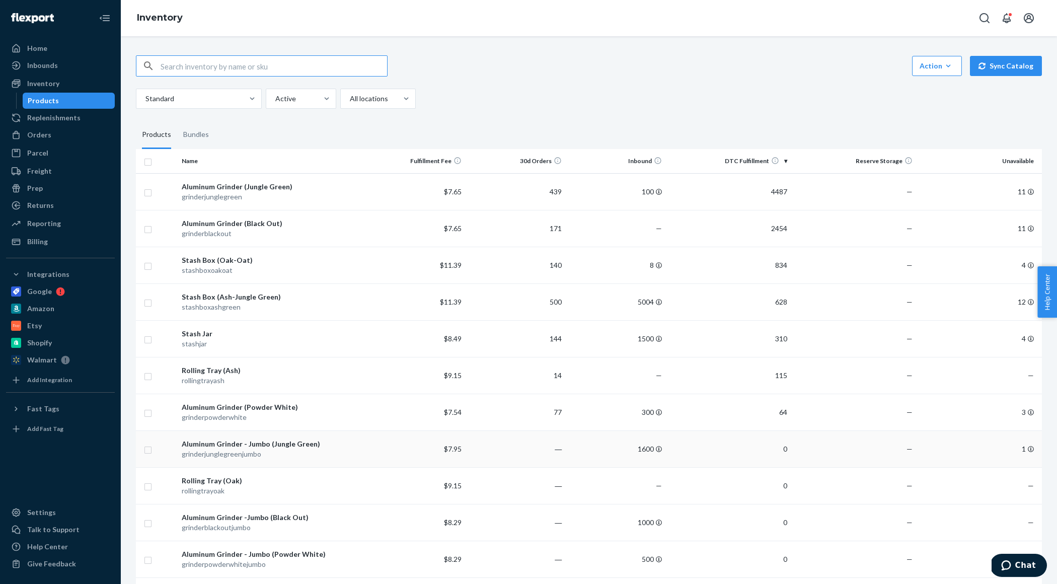
scroll to position [82, 0]
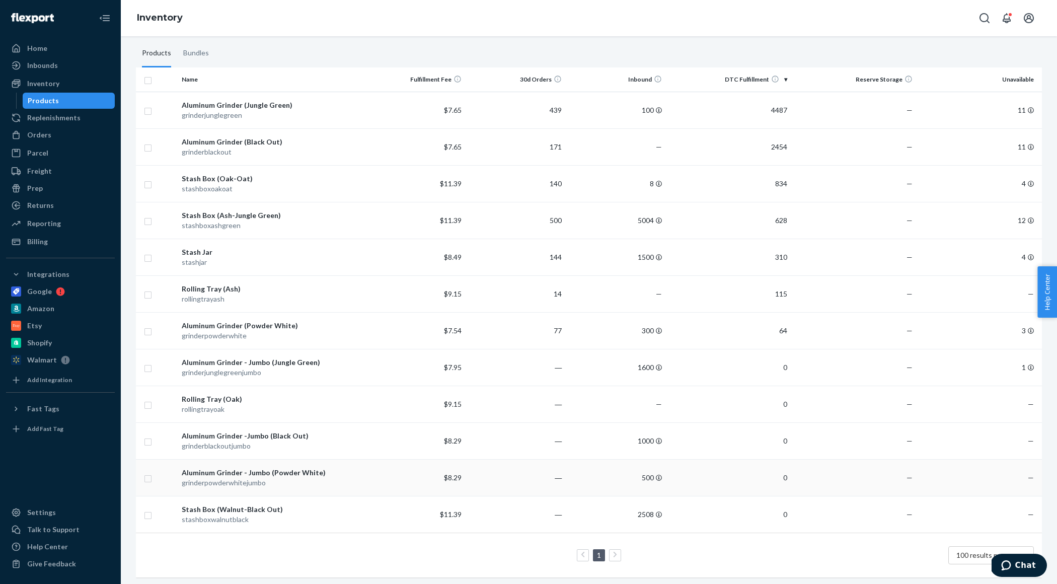
click at [336, 473] on div "Aluminum Grinder - Jumbo (Powder White)" at bounding box center [272, 473] width 180 height 10
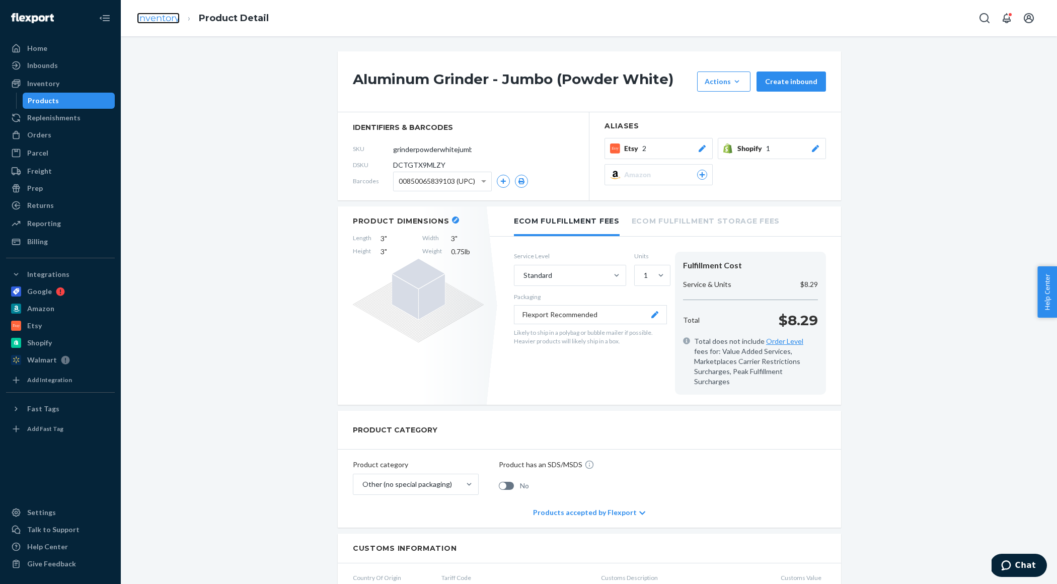
click at [160, 18] on link "Inventory" at bounding box center [158, 18] width 43 height 11
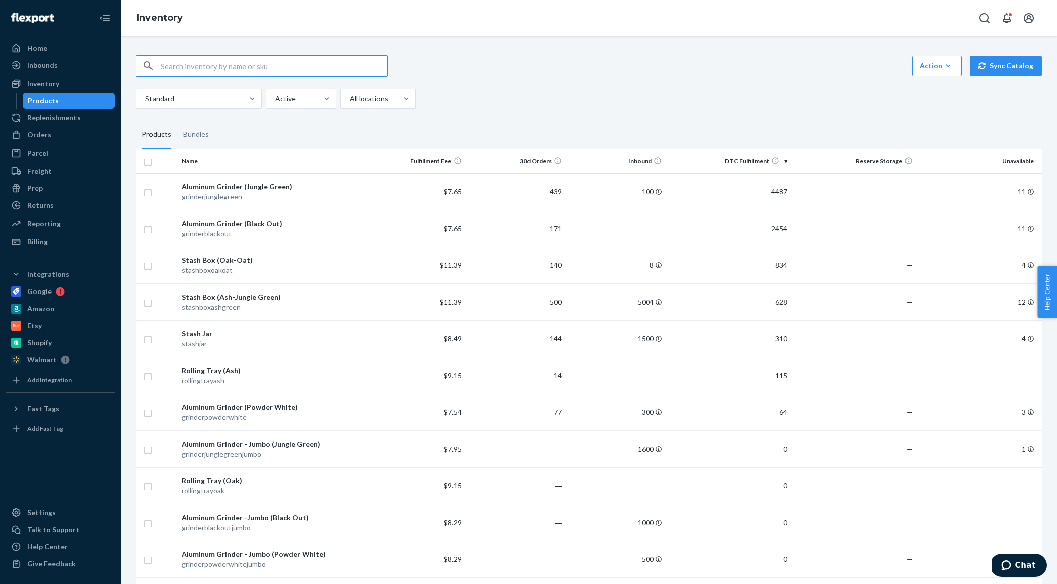
scroll to position [82, 0]
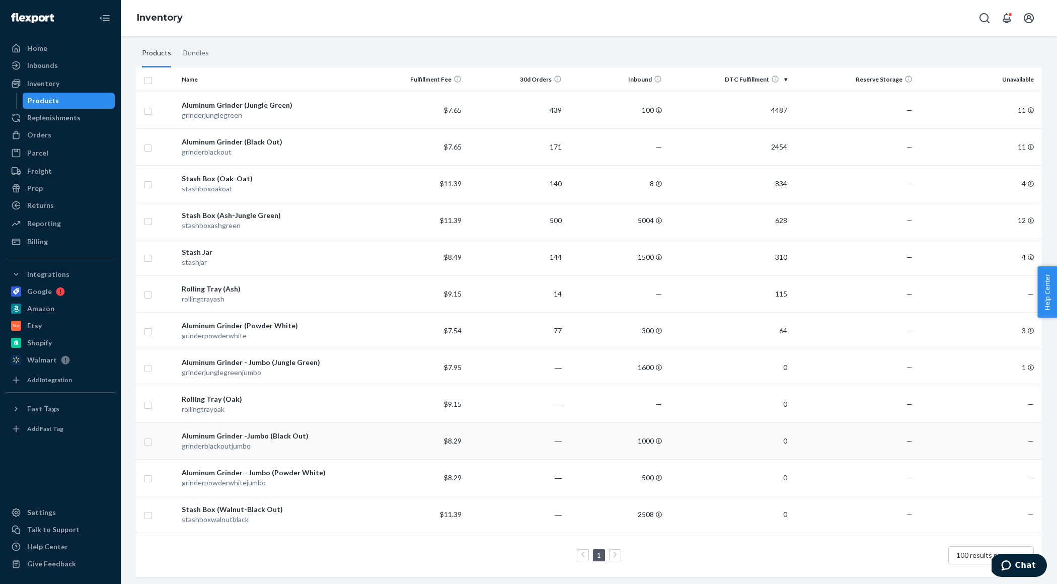
click at [323, 433] on div "Aluminum Grinder -Jumbo (Black Out)" at bounding box center [272, 436] width 180 height 10
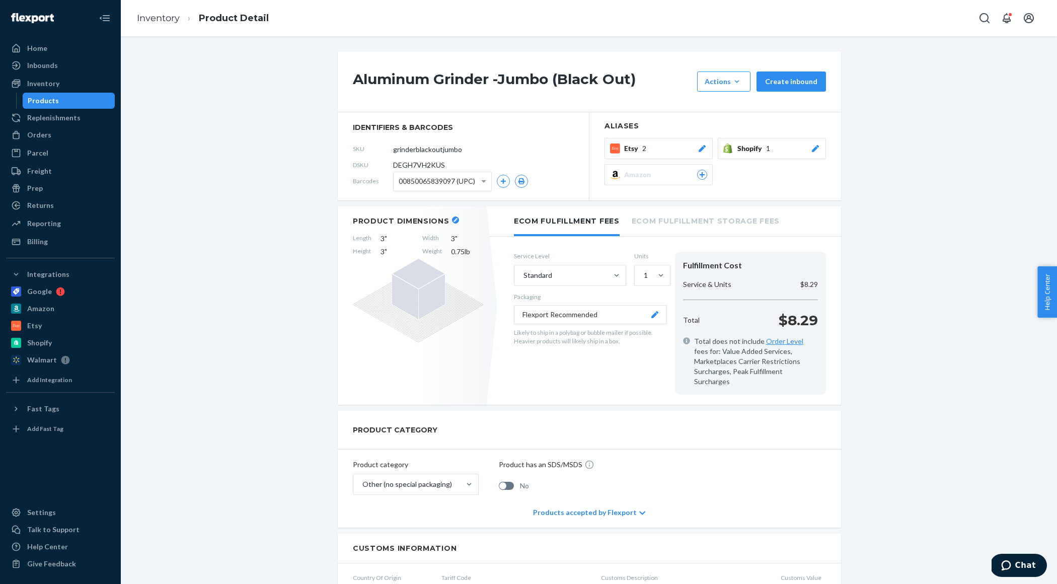
click at [687, 149] on div "Etsy 2" at bounding box center [665, 148] width 83 height 10
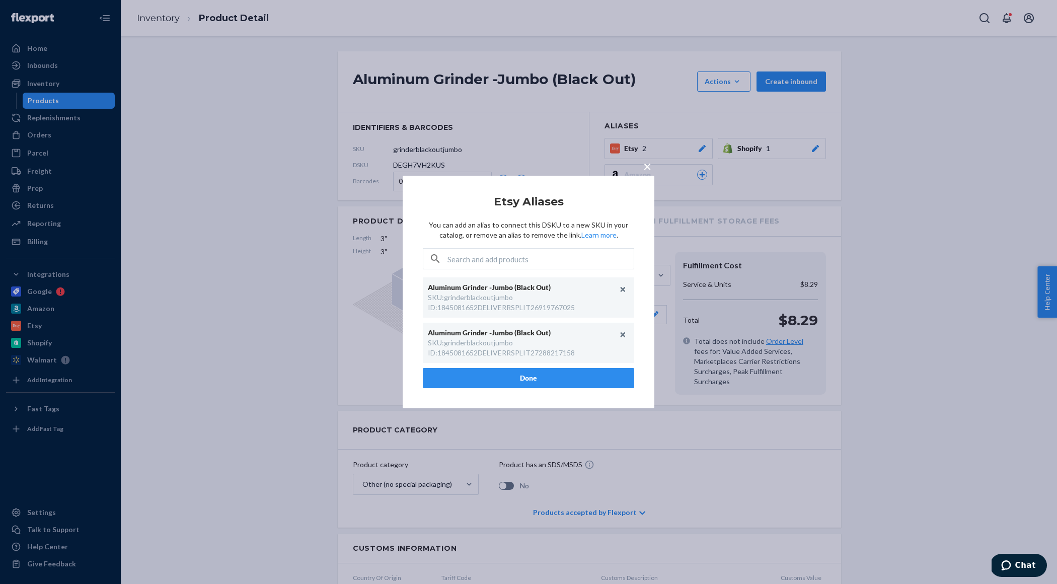
click at [646, 168] on span "×" at bounding box center [647, 166] width 8 height 17
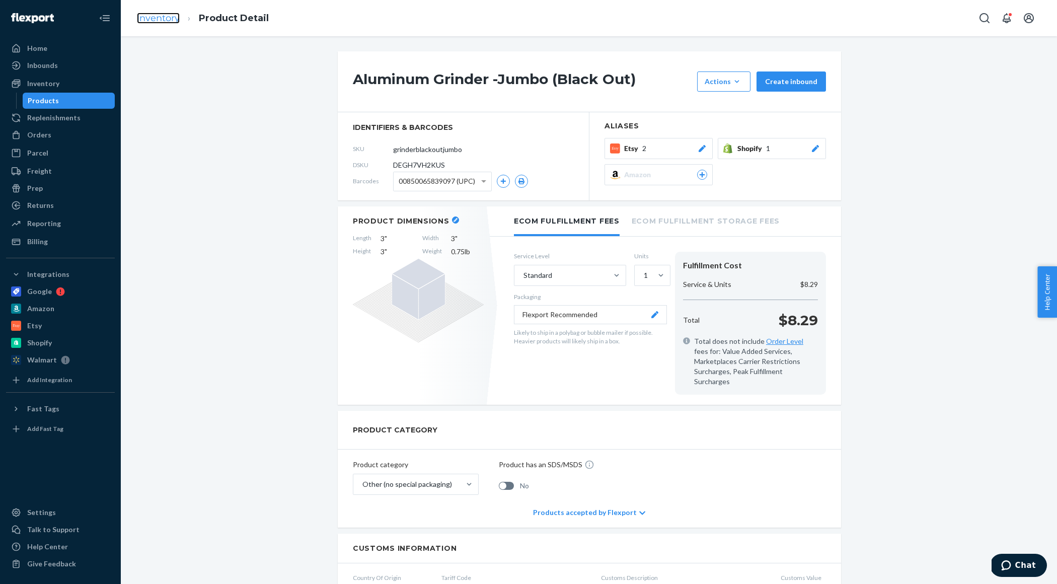
click at [167, 20] on link "Inventory" at bounding box center [158, 18] width 43 height 11
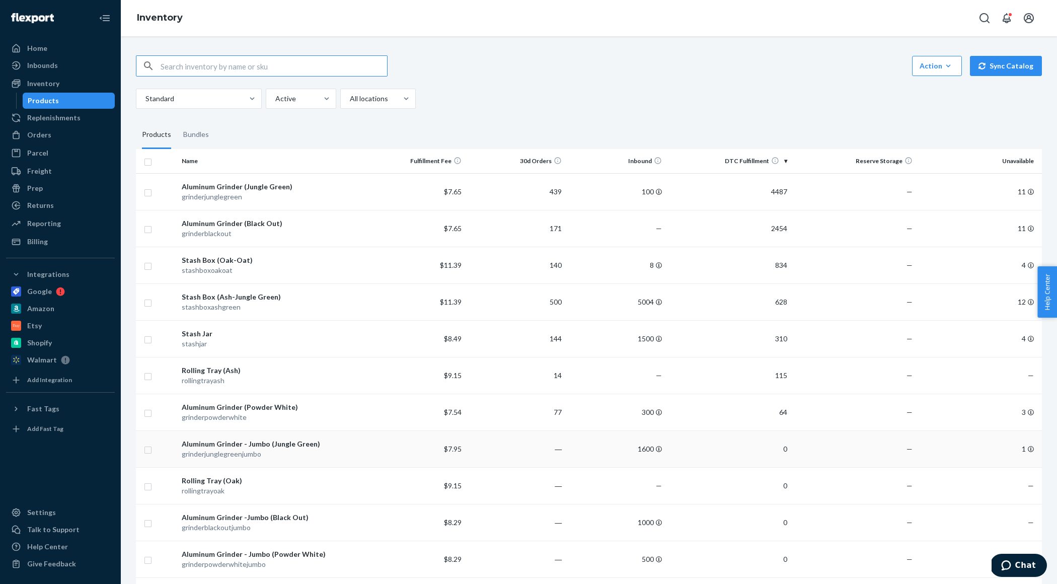
scroll to position [82, 0]
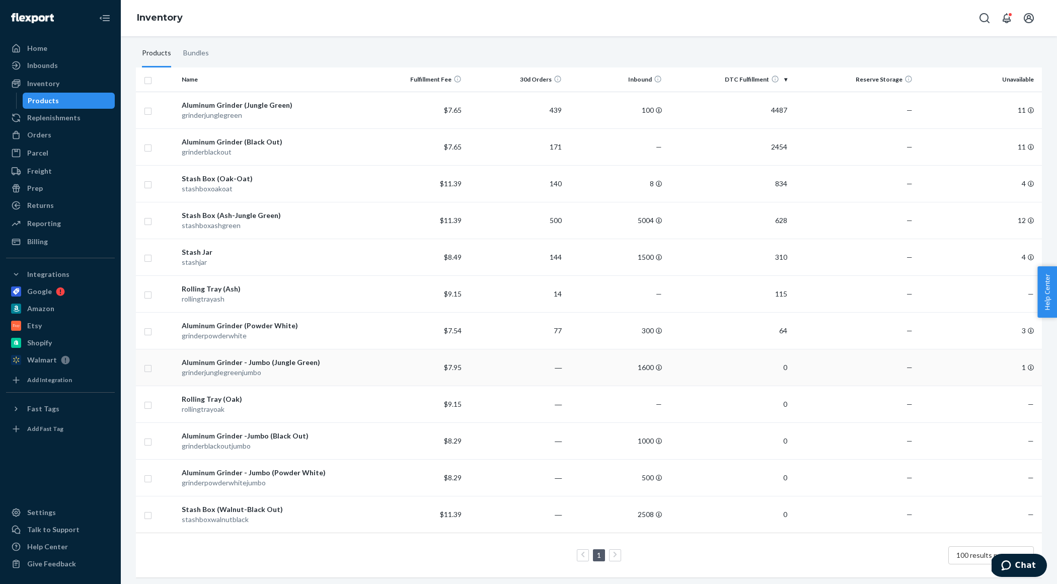
click at [307, 363] on div "Aluminum Grinder - Jumbo (Jungle Green)" at bounding box center [272, 362] width 180 height 10
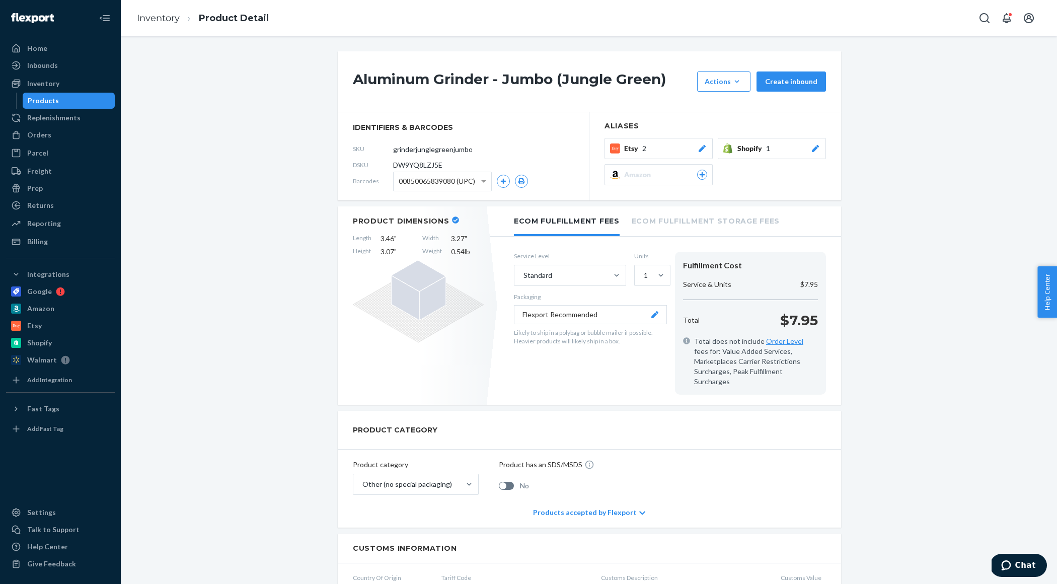
click at [692, 149] on div "Etsy 2" at bounding box center [665, 148] width 83 height 10
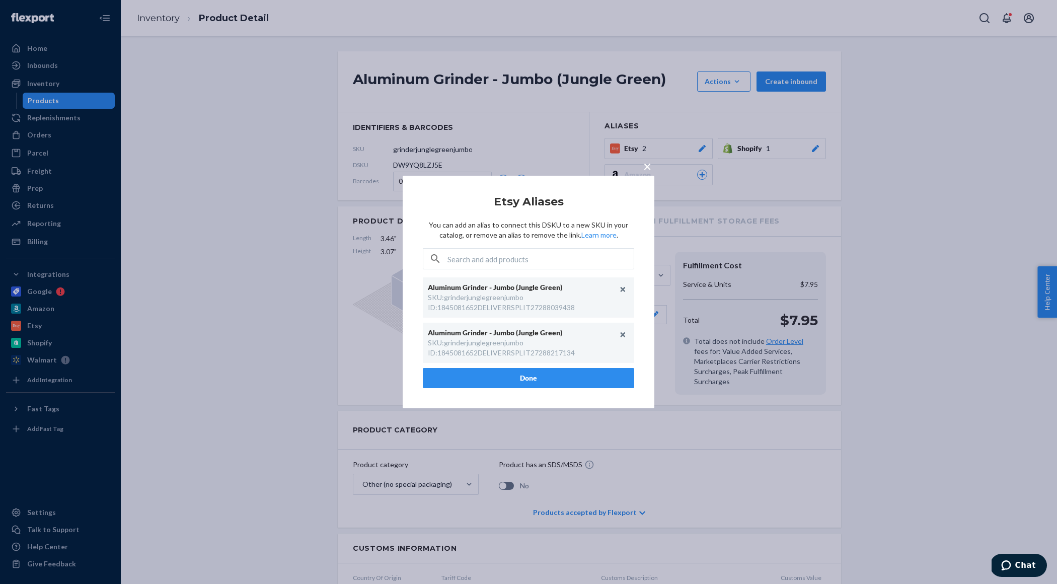
click at [646, 168] on span "×" at bounding box center [647, 166] width 8 height 17
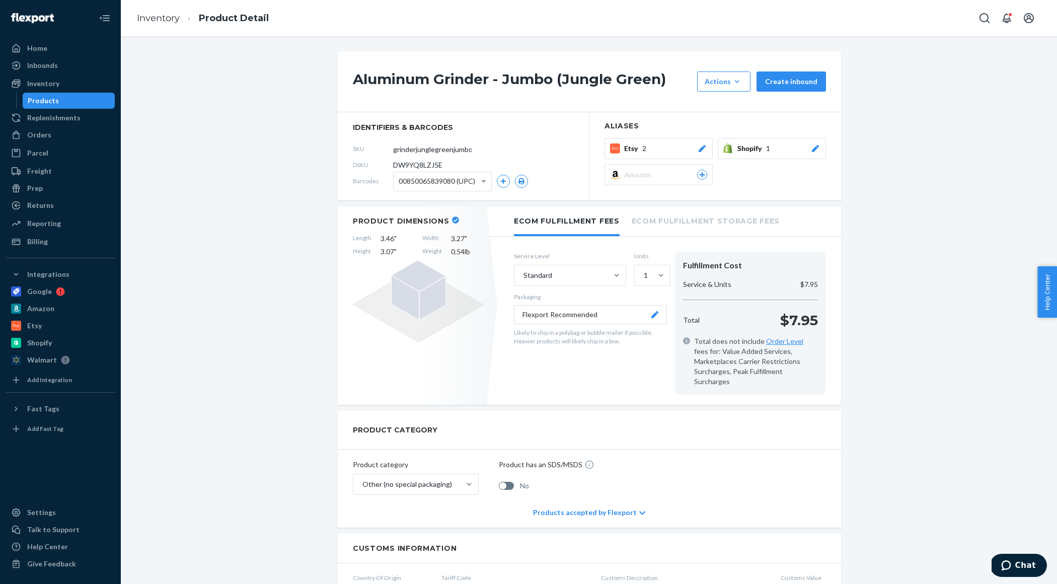
click at [658, 151] on div "Etsy 2" at bounding box center [665, 148] width 83 height 10
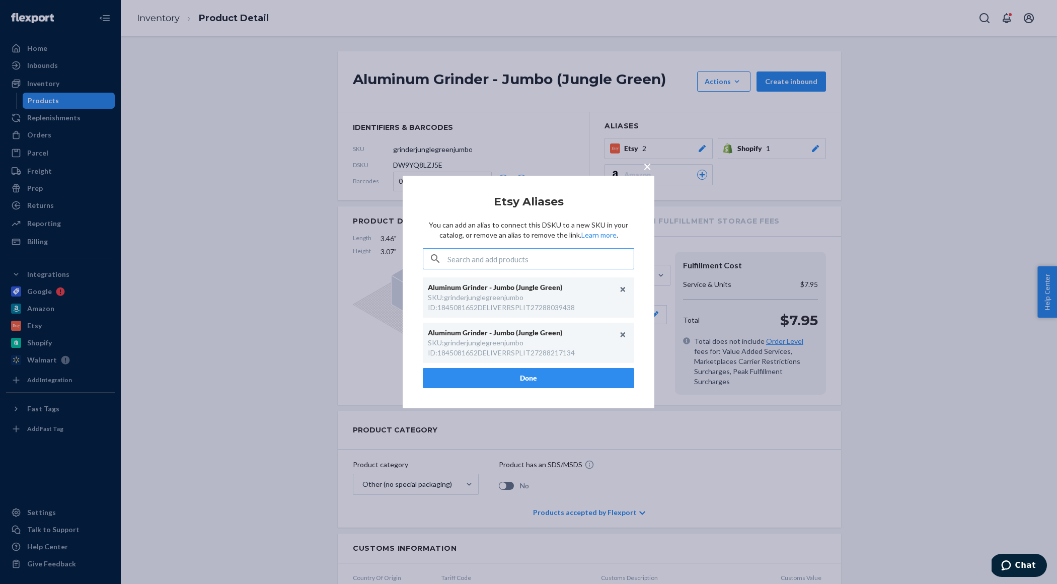
click at [648, 168] on span "×" at bounding box center [647, 166] width 8 height 17
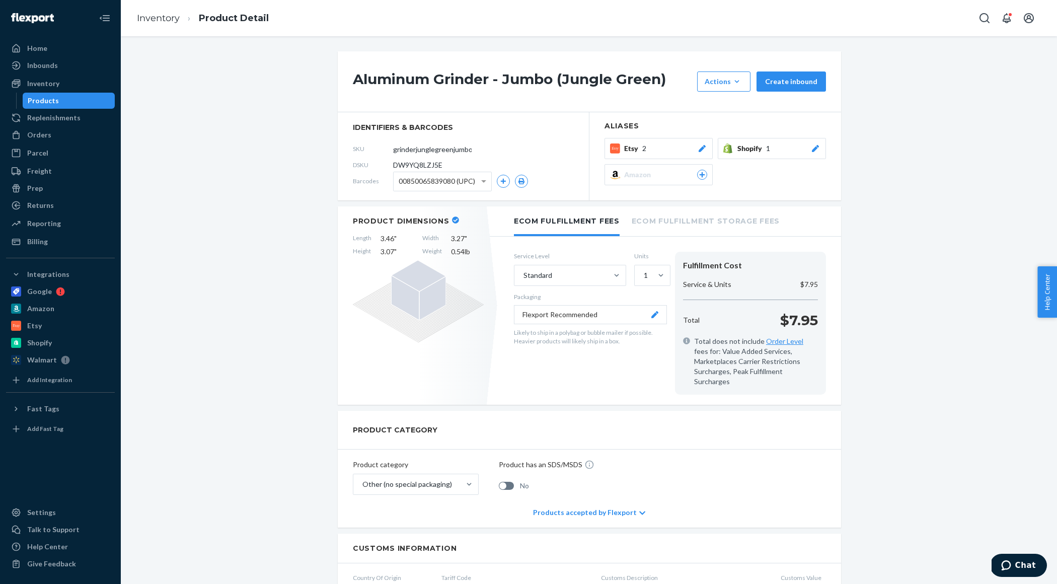
click at [647, 155] on button "Etsy 2" at bounding box center [659, 148] width 108 height 21
